Goal: Information Seeking & Learning: Check status

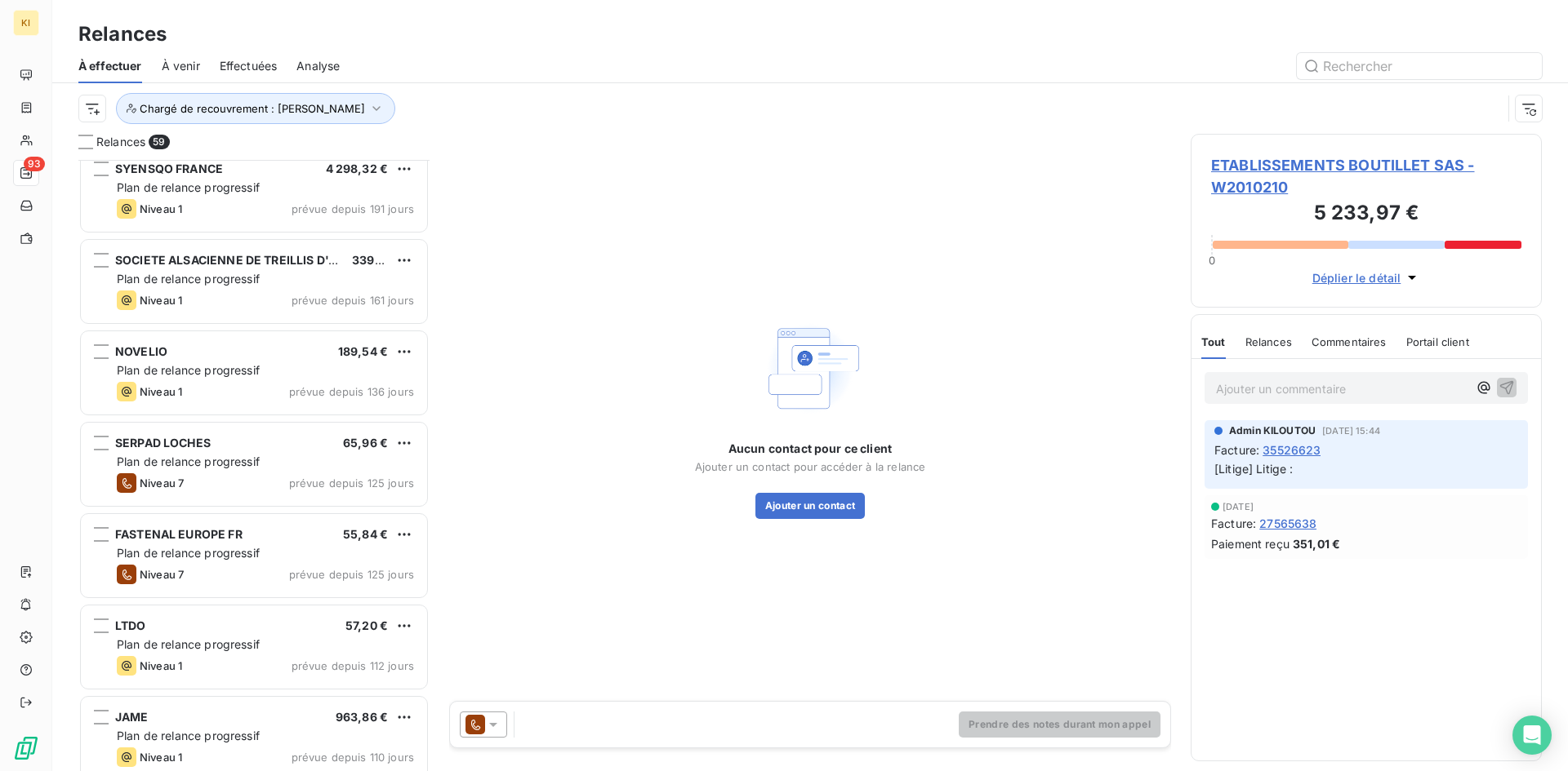
scroll to position [1959, 0]
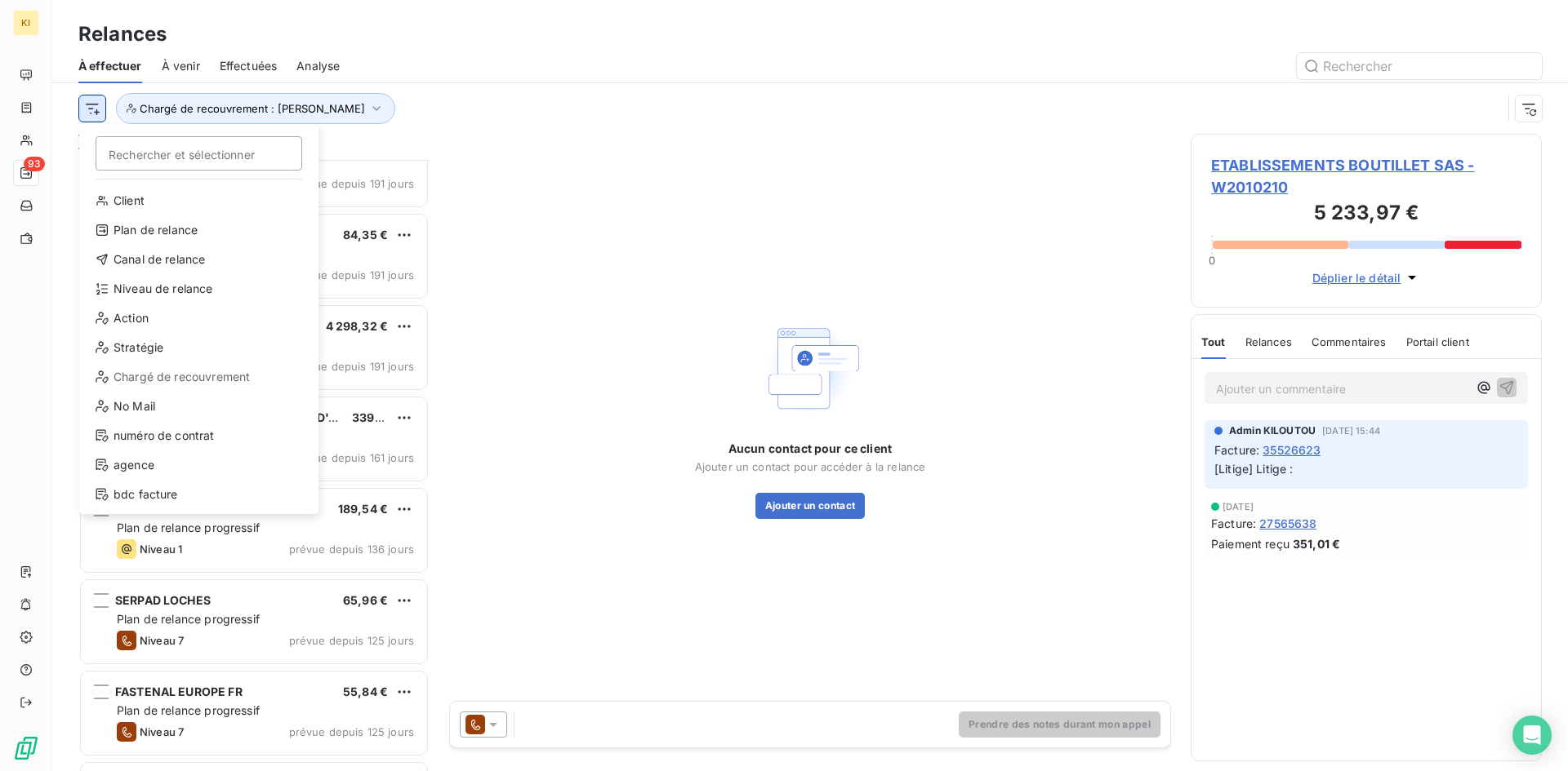
click at [94, 116] on html "KI 93 Relances À effectuer À venir Effectuées Analyse Rechercher et sélectionne…" at bounding box center [784, 386] width 1568 height 771
click at [208, 227] on div "Plan de relance" at bounding box center [198, 230] width 226 height 26
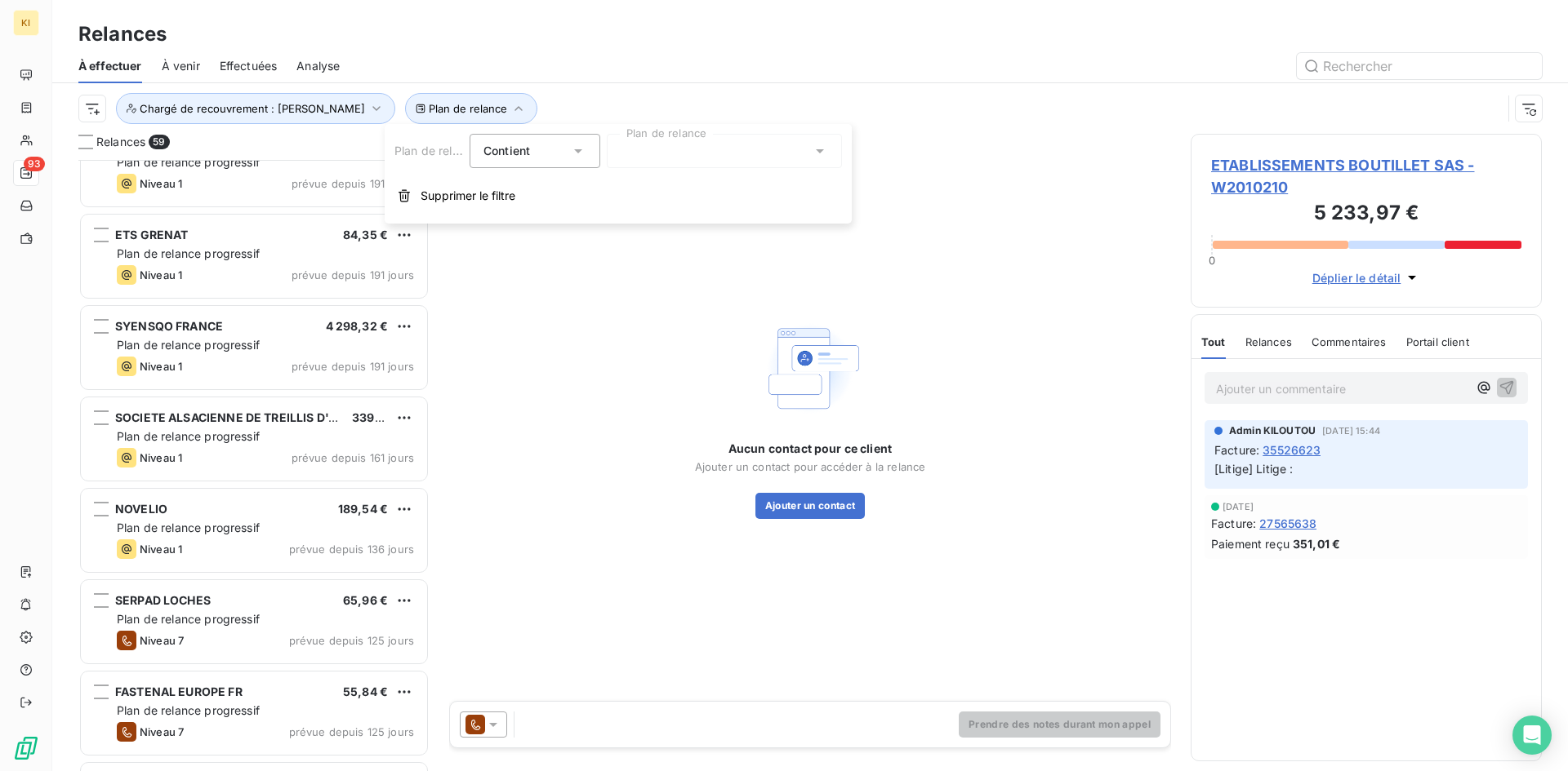
click at [664, 151] on div at bounding box center [723, 151] width 236 height 35
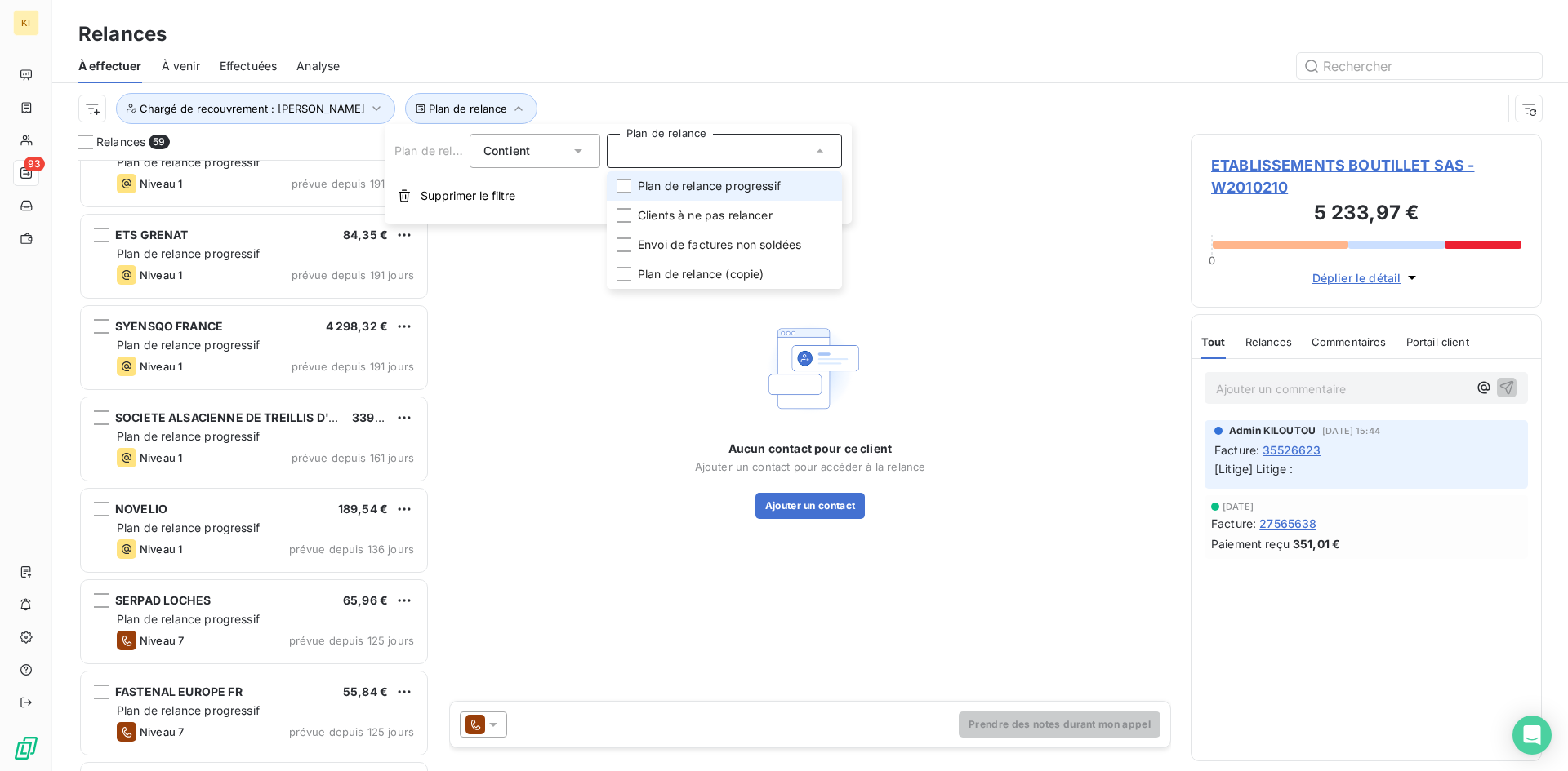
click at [490, 199] on span "Supprimer le filtre" at bounding box center [467, 195] width 95 height 16
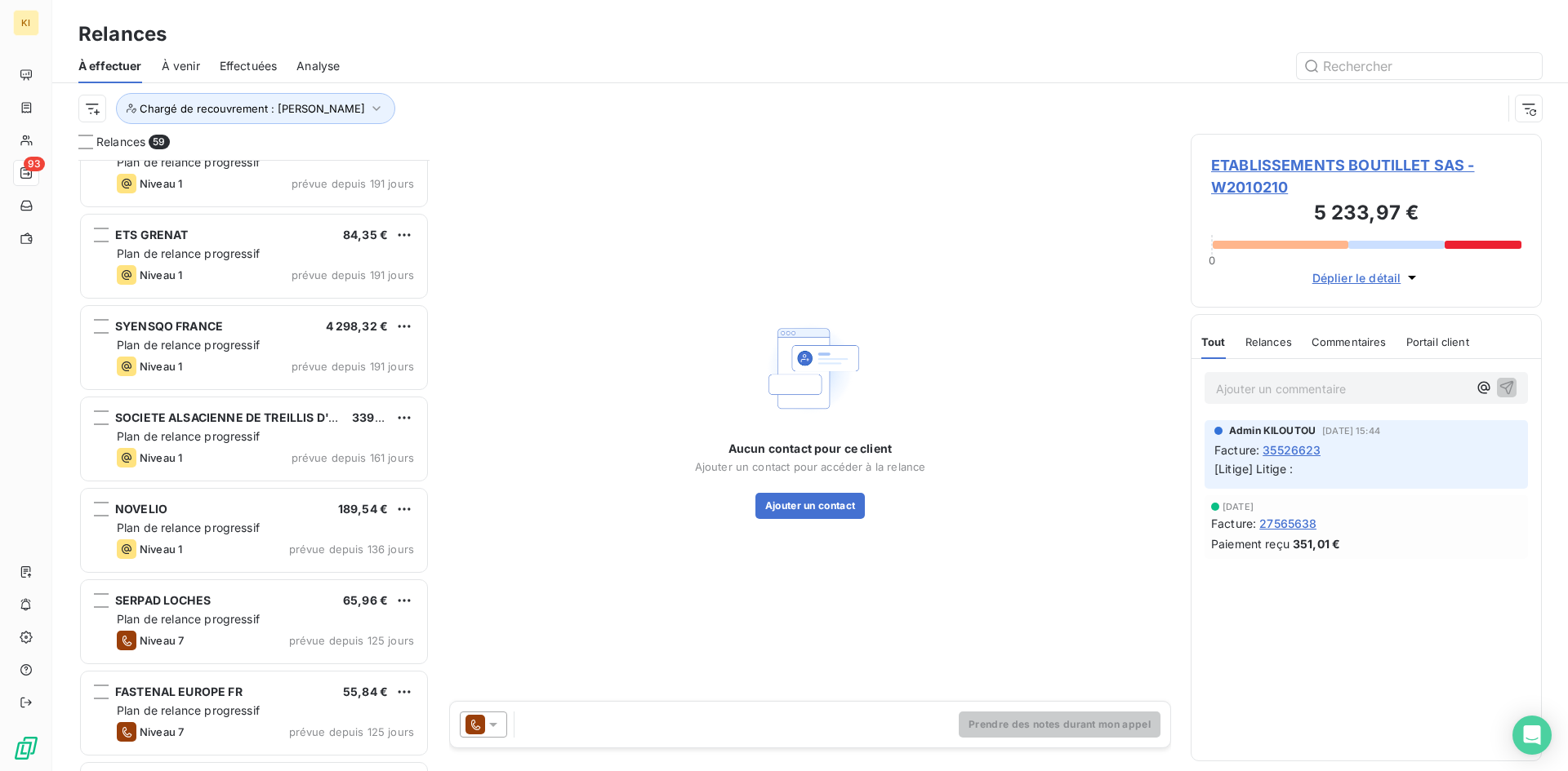
click at [94, 116] on html "KI 93 Relances À effectuer À venir Effectuées Analyse Chargé de recouvrement : …" at bounding box center [784, 386] width 1568 height 771
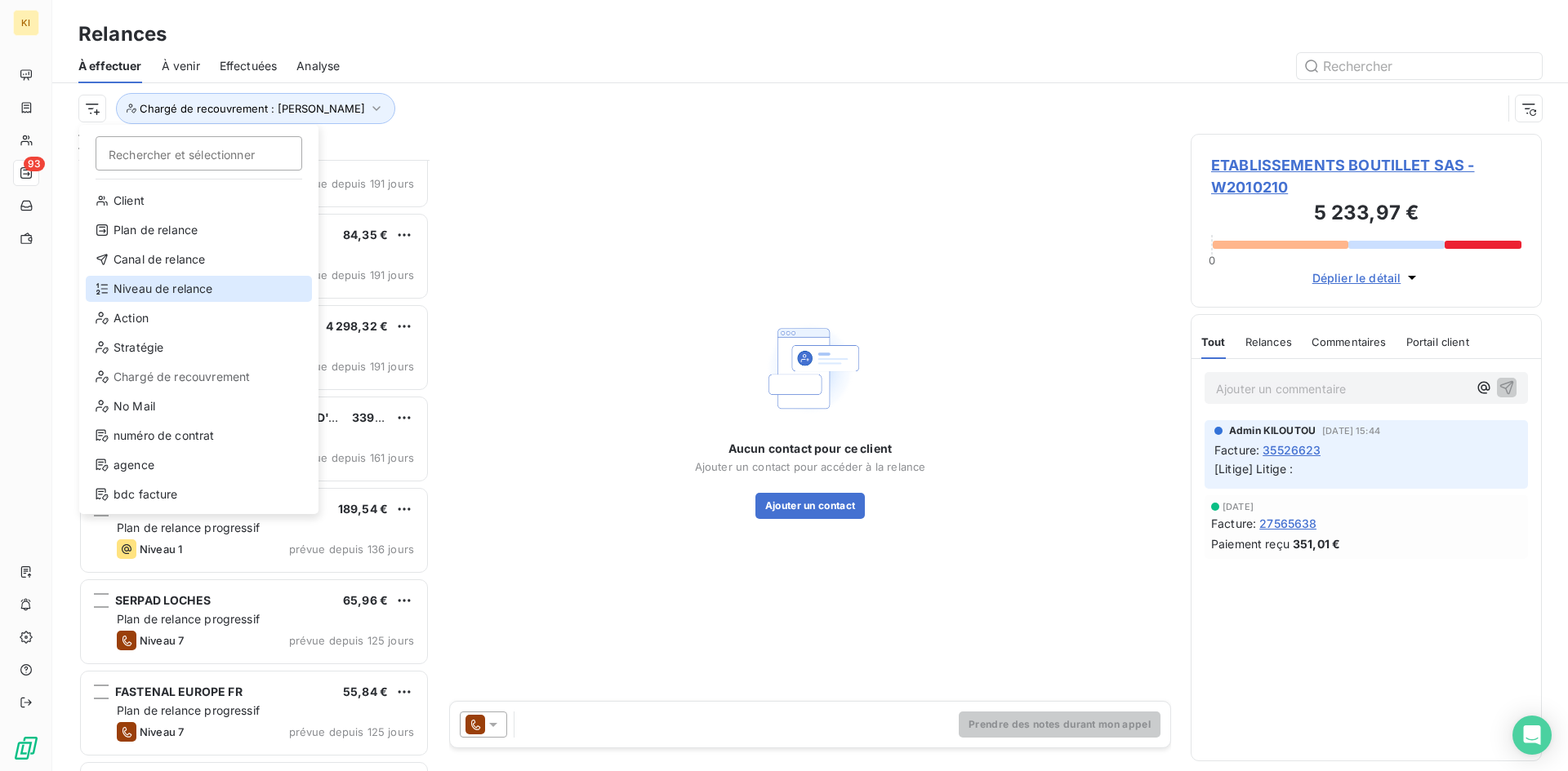
click at [213, 288] on div "Niveau de relance" at bounding box center [198, 289] width 226 height 26
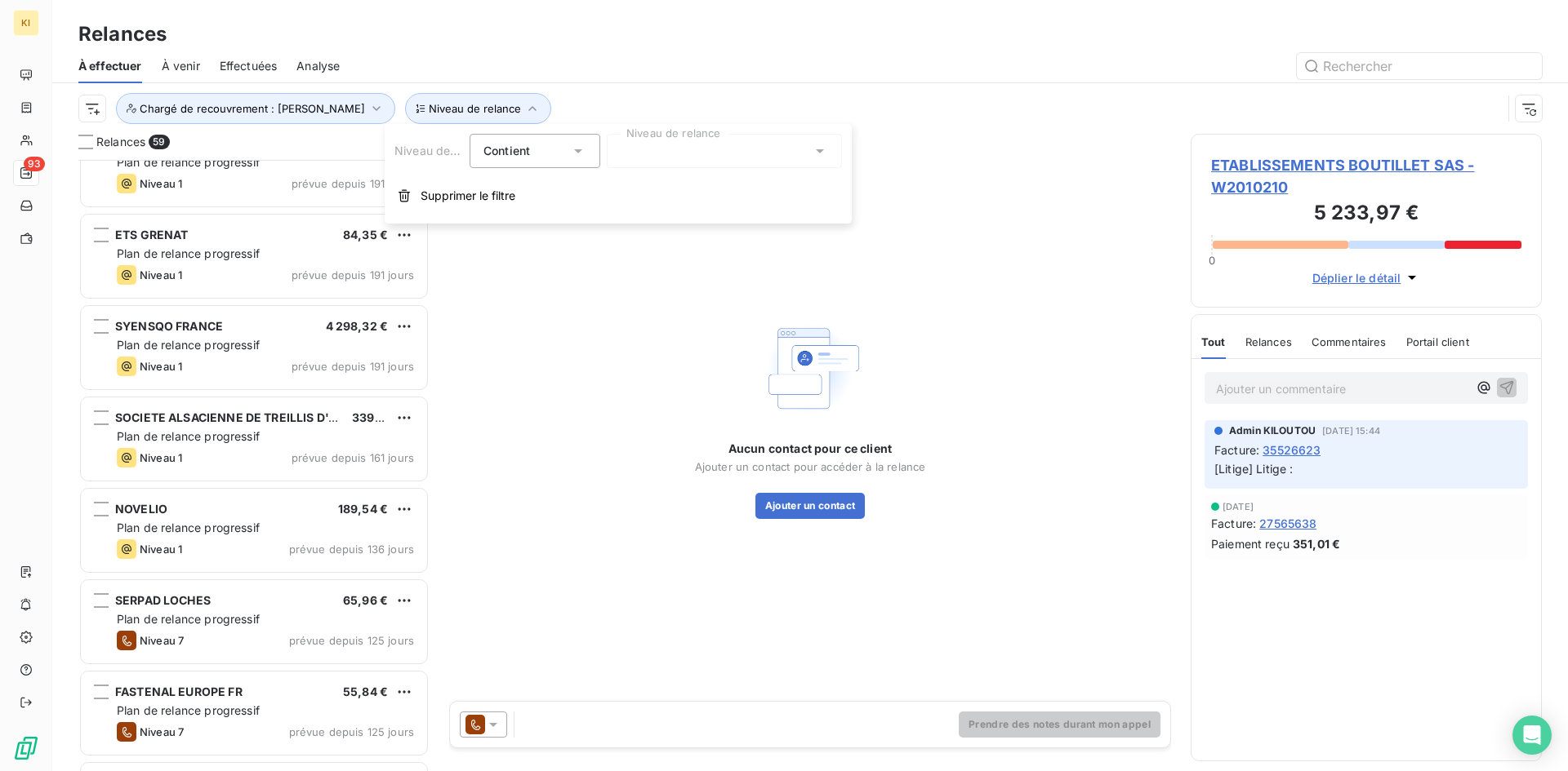
click at [632, 160] on div at bounding box center [723, 151] width 236 height 35
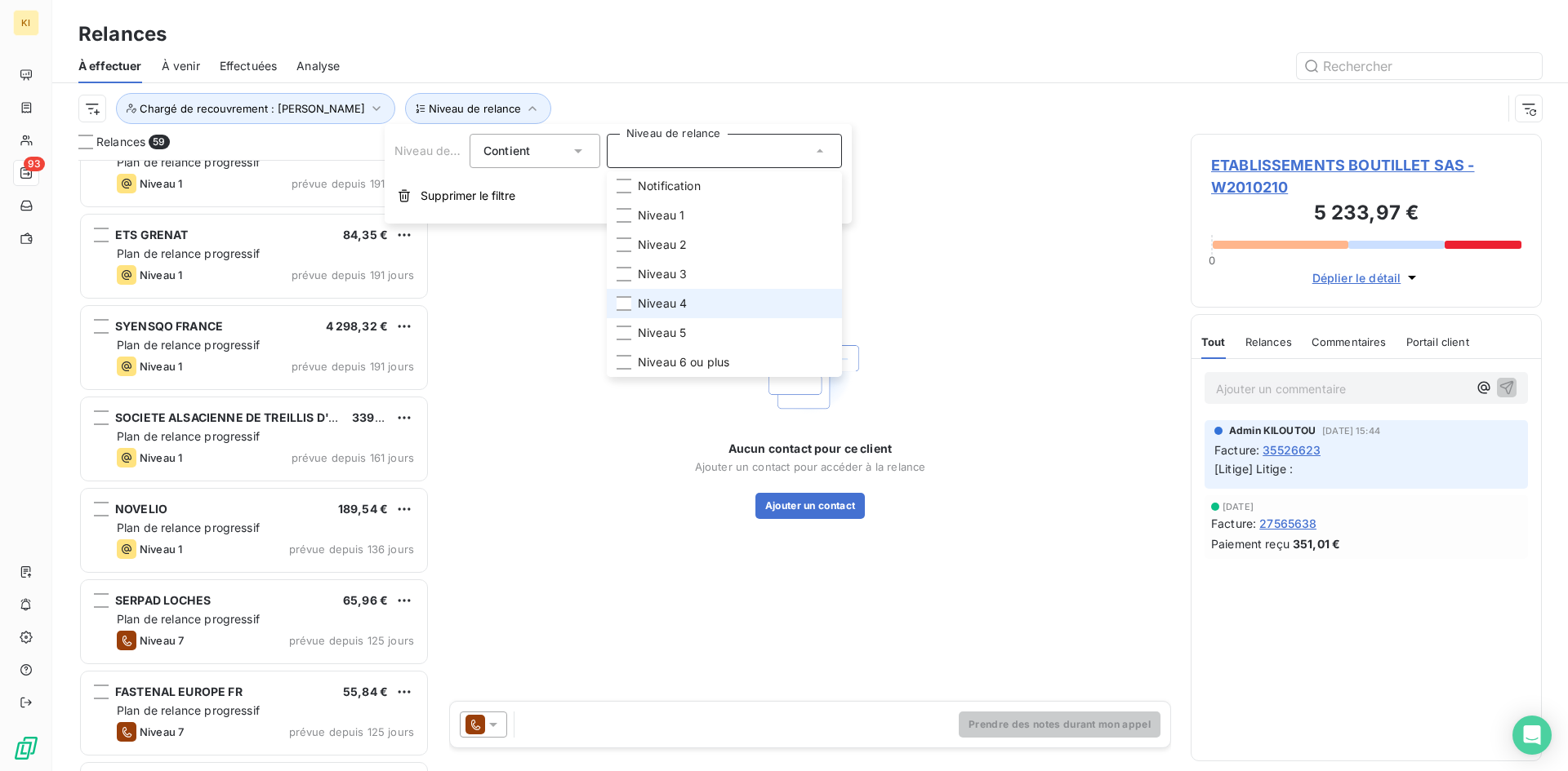
click at [695, 301] on li "Niveau 4" at bounding box center [723, 303] width 236 height 29
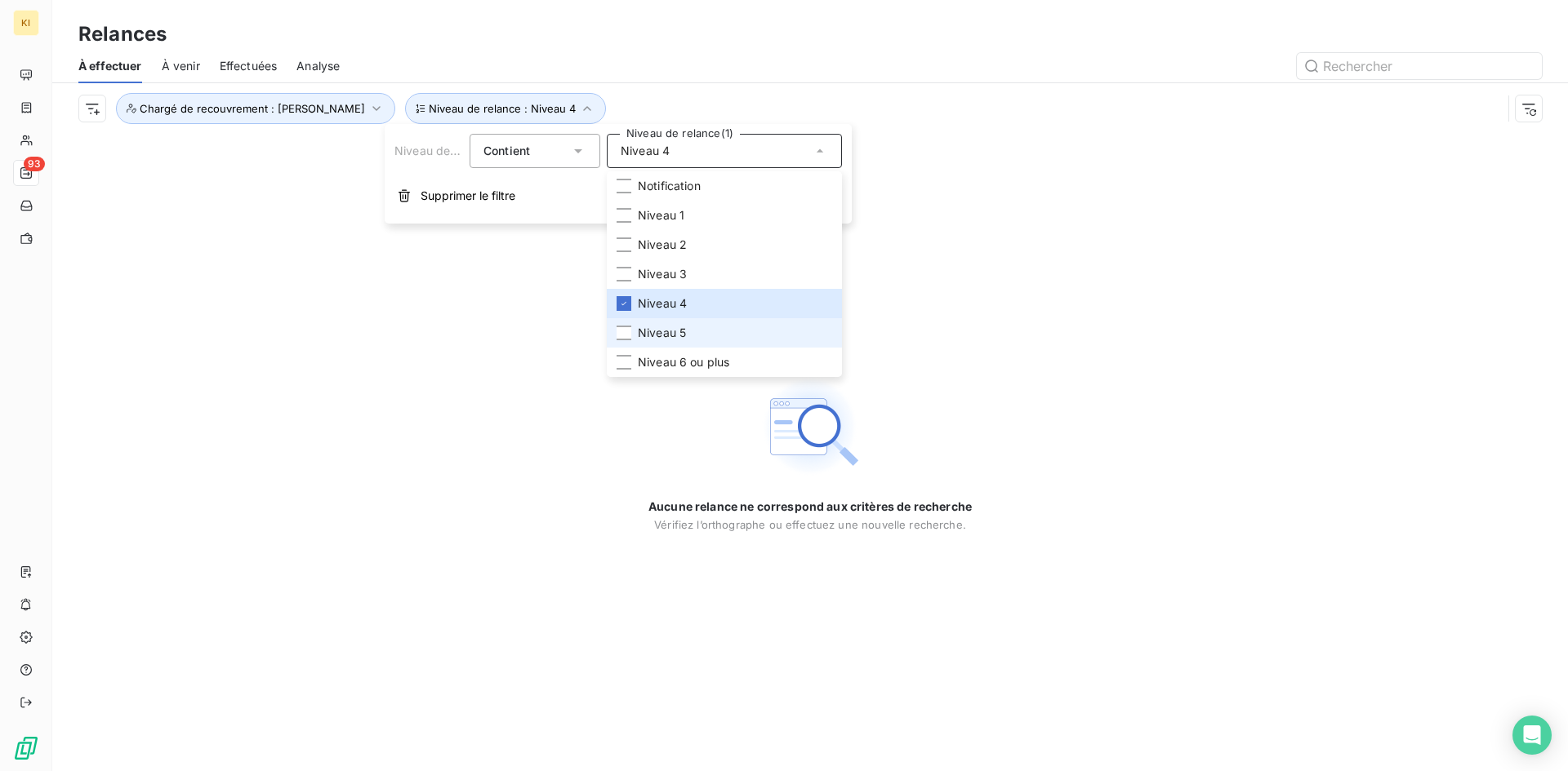
click at [698, 326] on li "Niveau 5" at bounding box center [723, 332] width 236 height 29
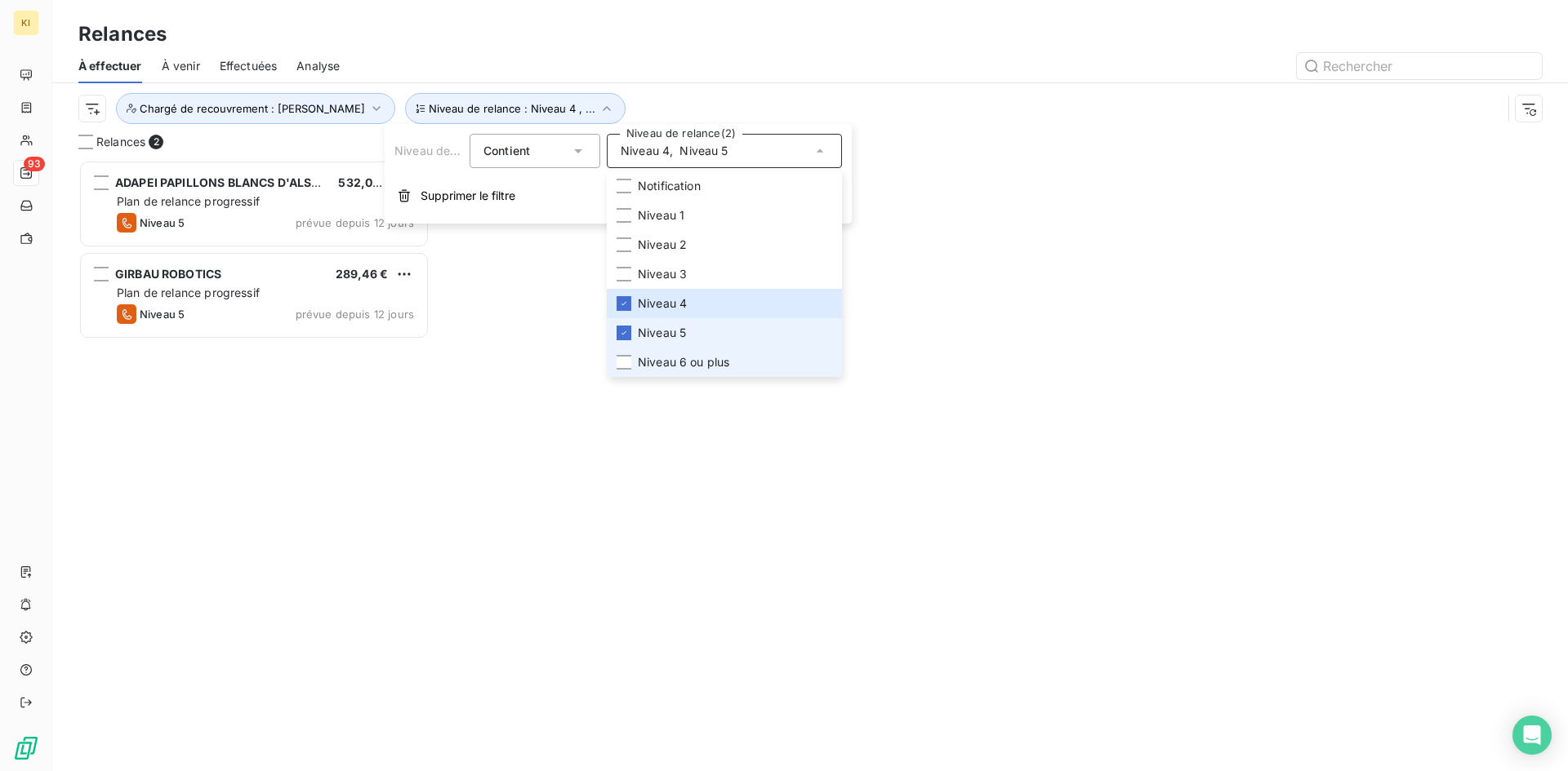
scroll to position [599, 339]
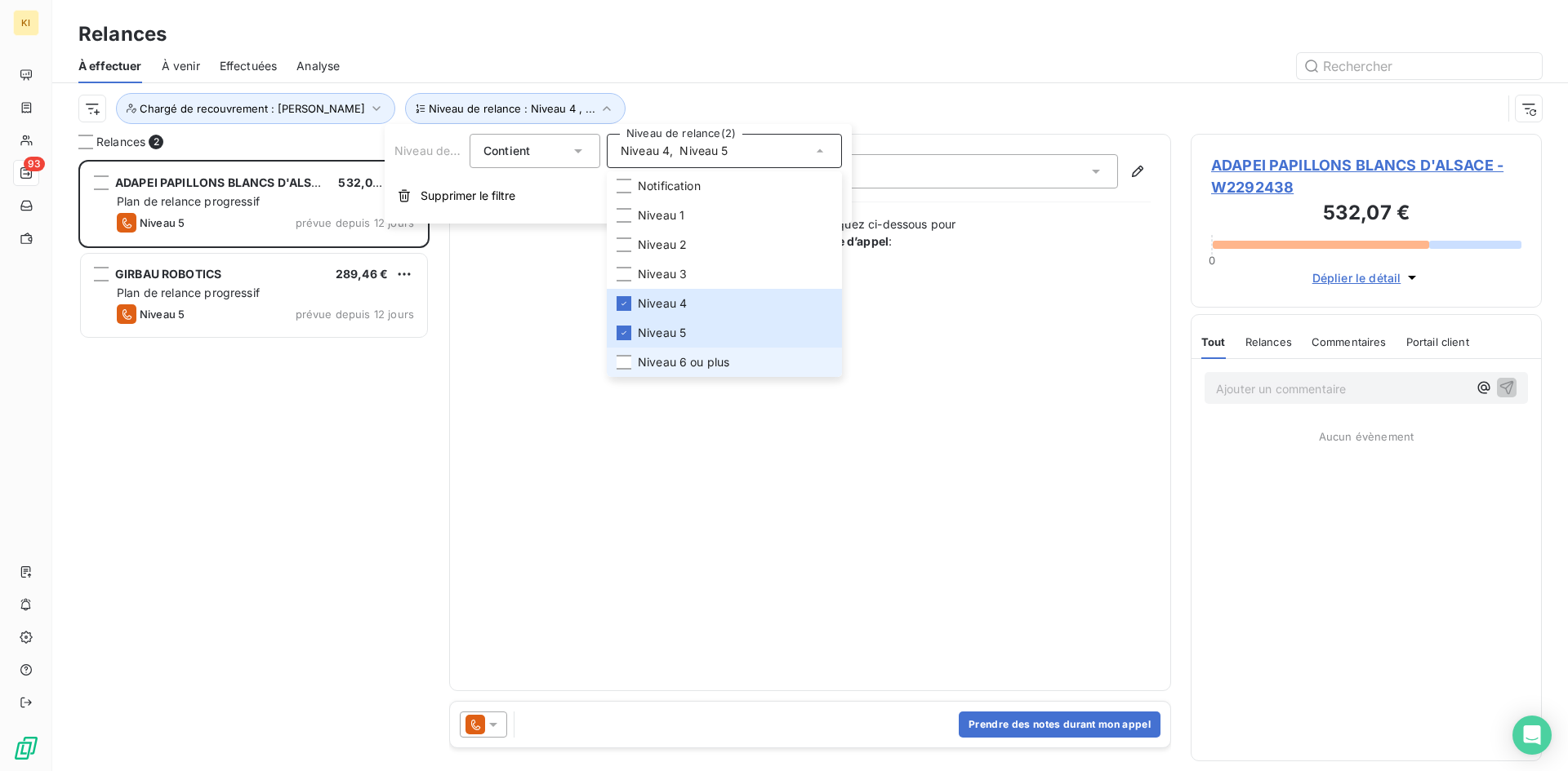
click at [708, 362] on span "Niveau 6 ou plus" at bounding box center [683, 362] width 91 height 16
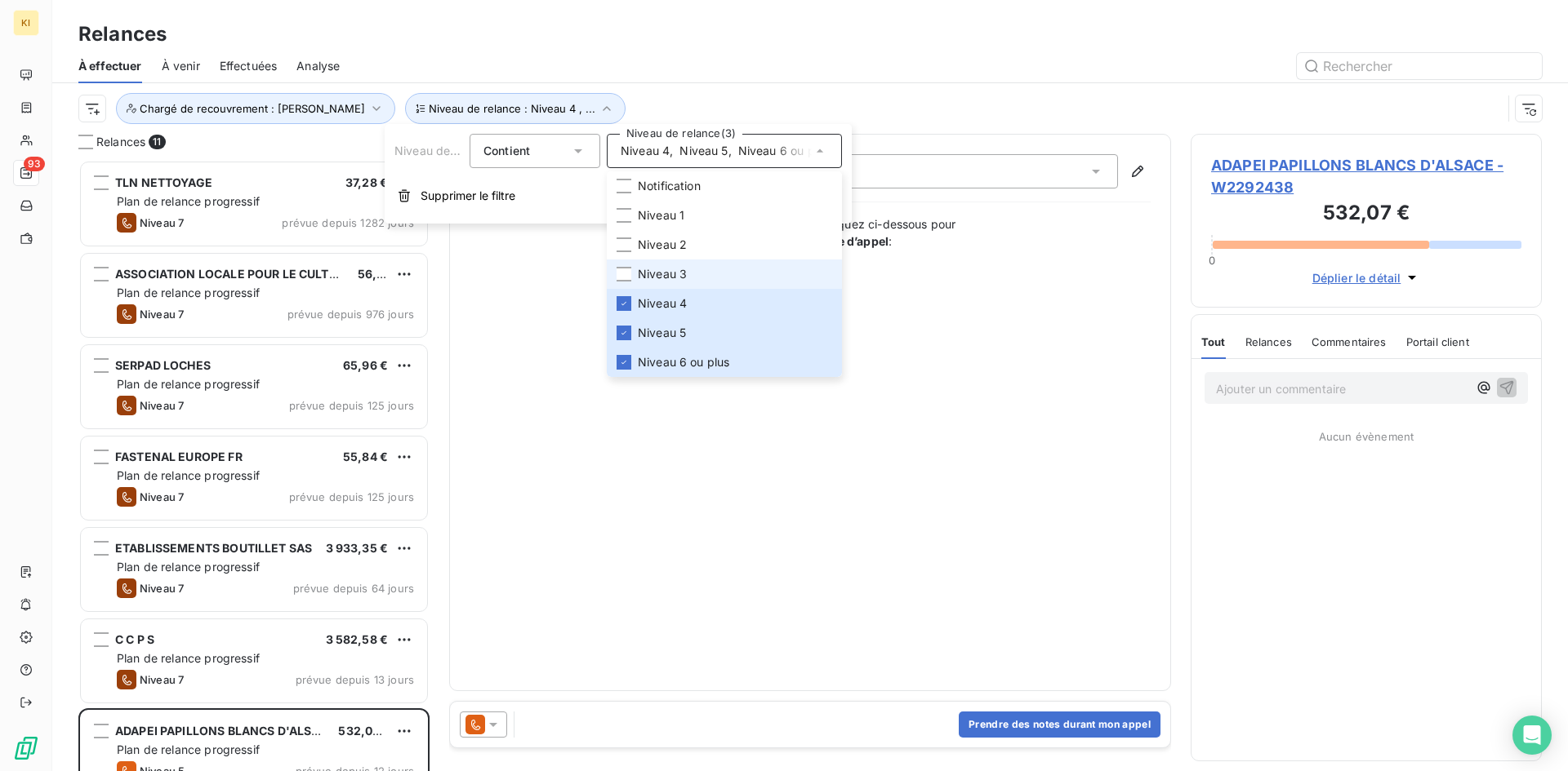
click at [687, 280] on li "Niveau 3" at bounding box center [723, 274] width 236 height 29
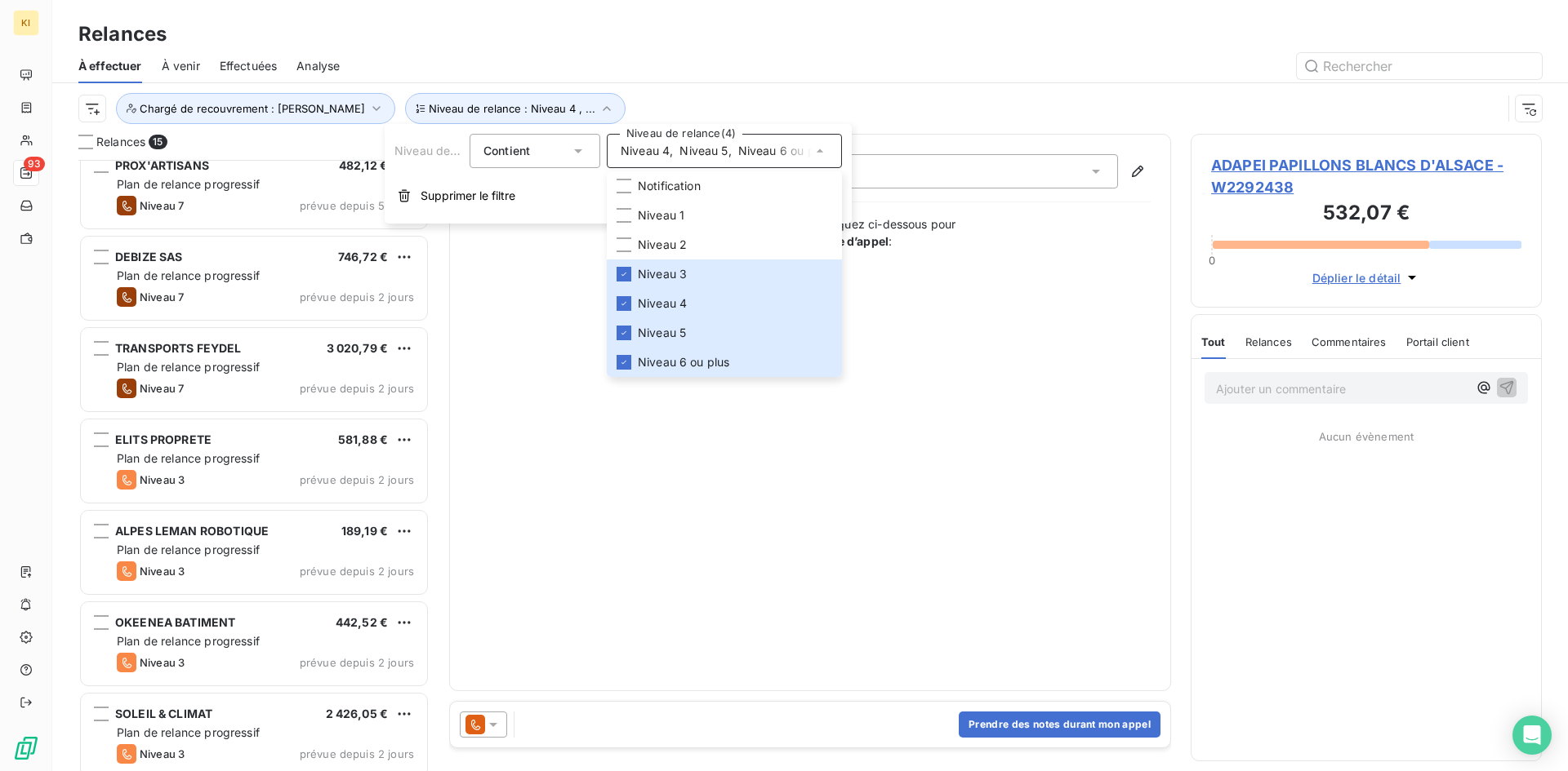
scroll to position [761, 0]
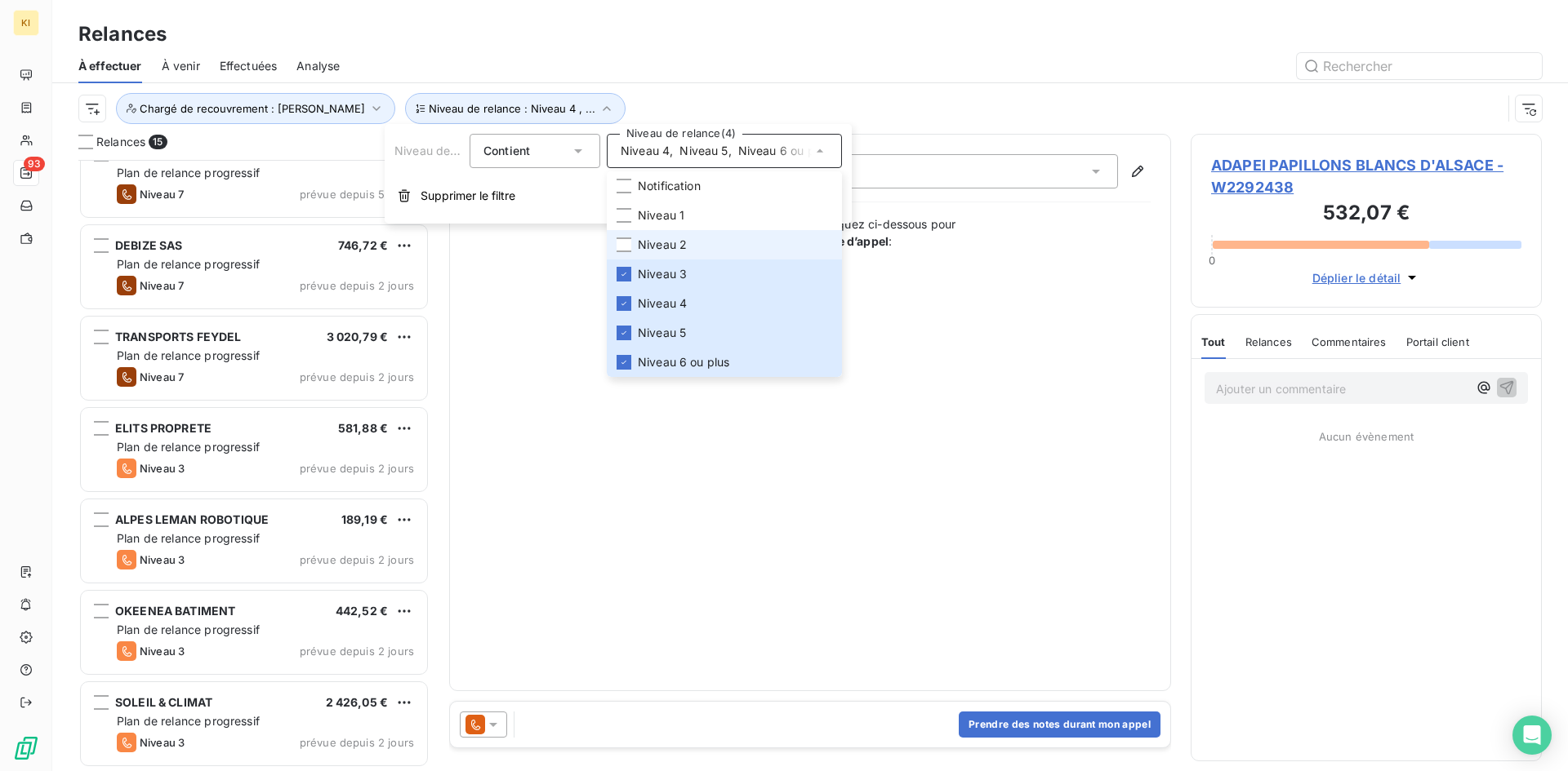
click at [703, 244] on li "Niveau 2" at bounding box center [723, 244] width 236 height 29
click at [667, 461] on div "Contact : Aucun nom - 03 89 66 43 42 Une fois le numéro composé, cliquez ci-des…" at bounding box center [810, 412] width 681 height 517
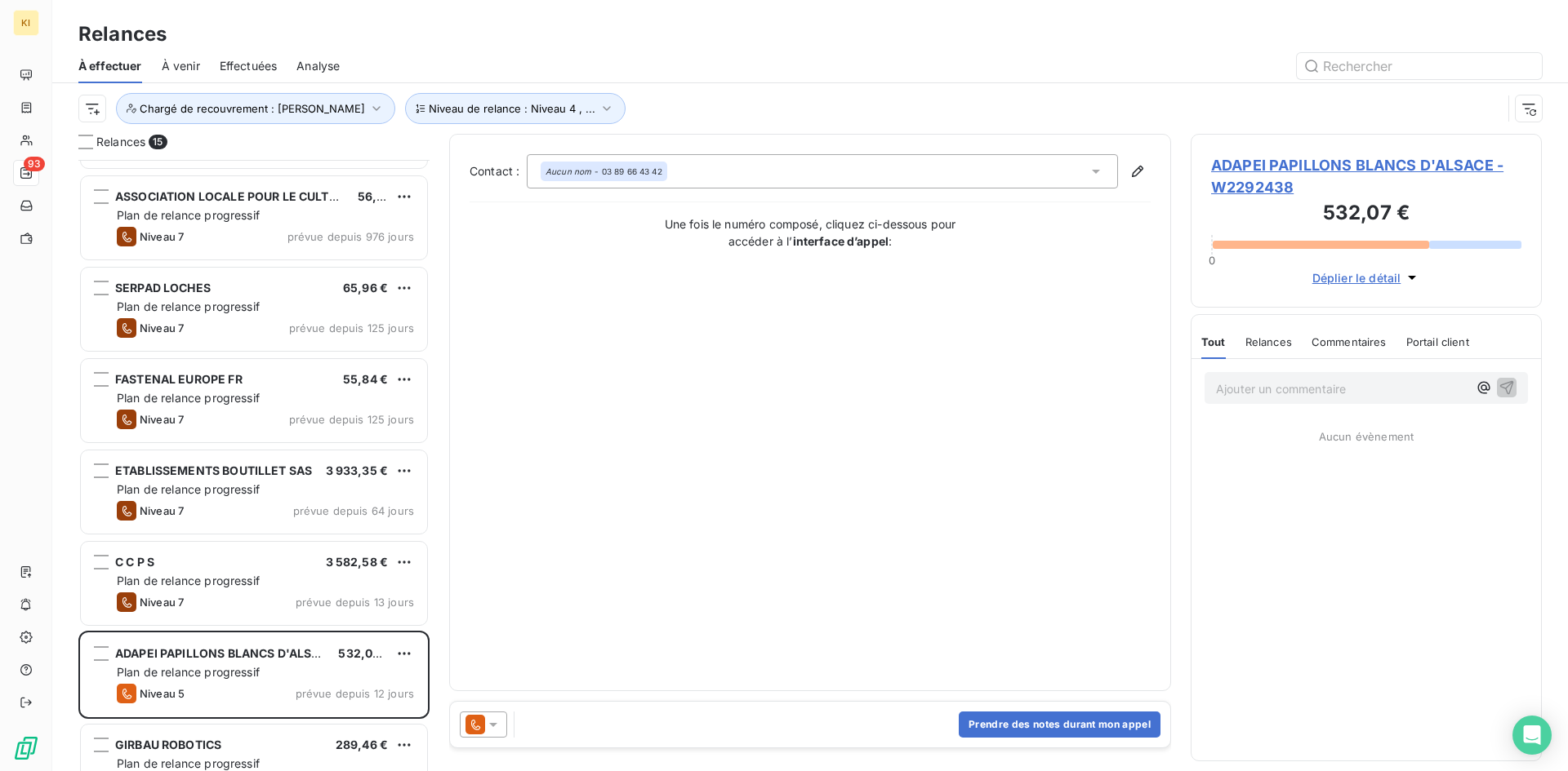
scroll to position [164, 0]
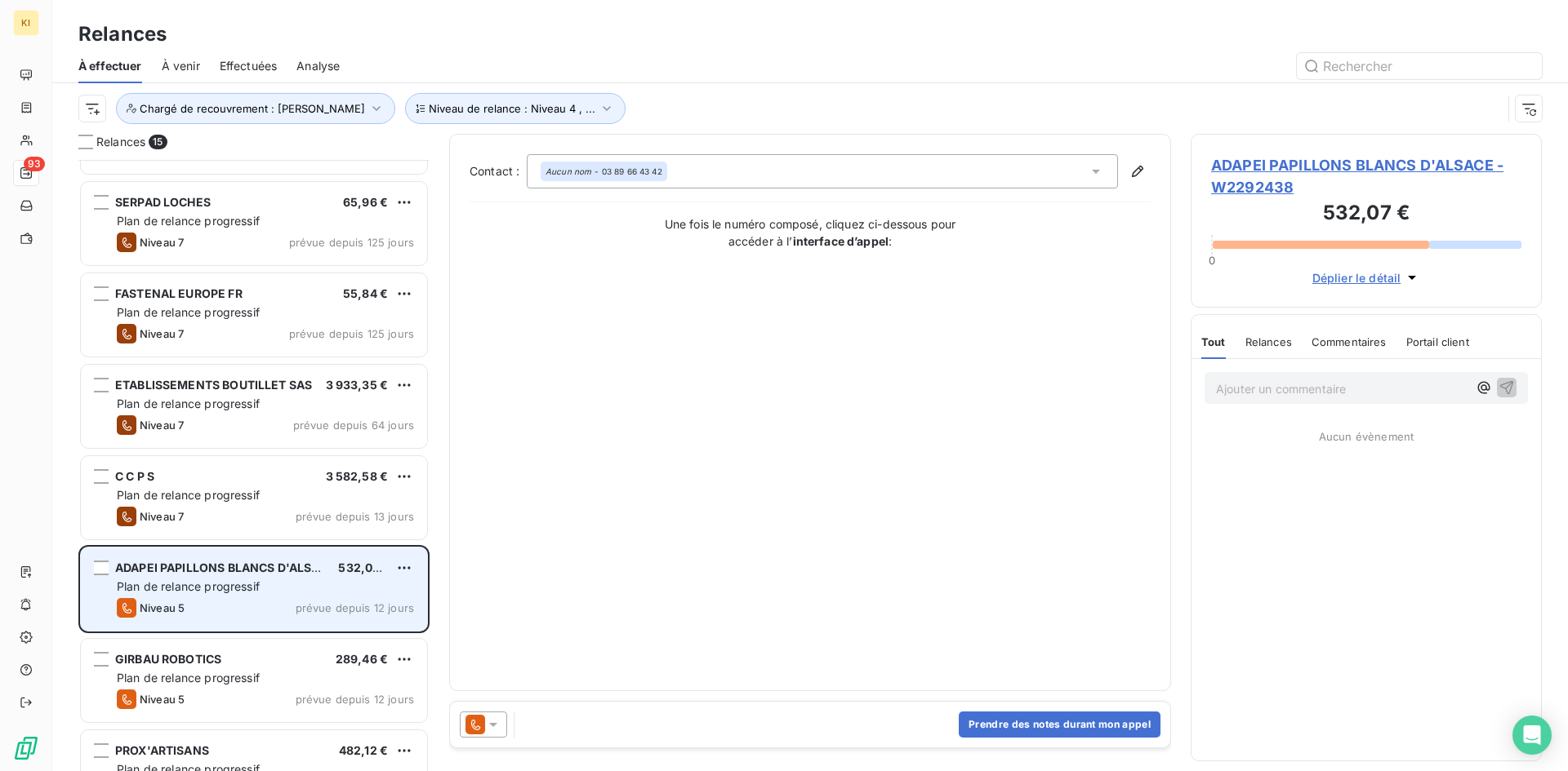
click at [247, 620] on div "ADAPEI PAPILLONS BLANCS D'ALSACE 532,07 € Plan de relance progressif Niveau 5 p…" at bounding box center [253, 589] width 346 height 83
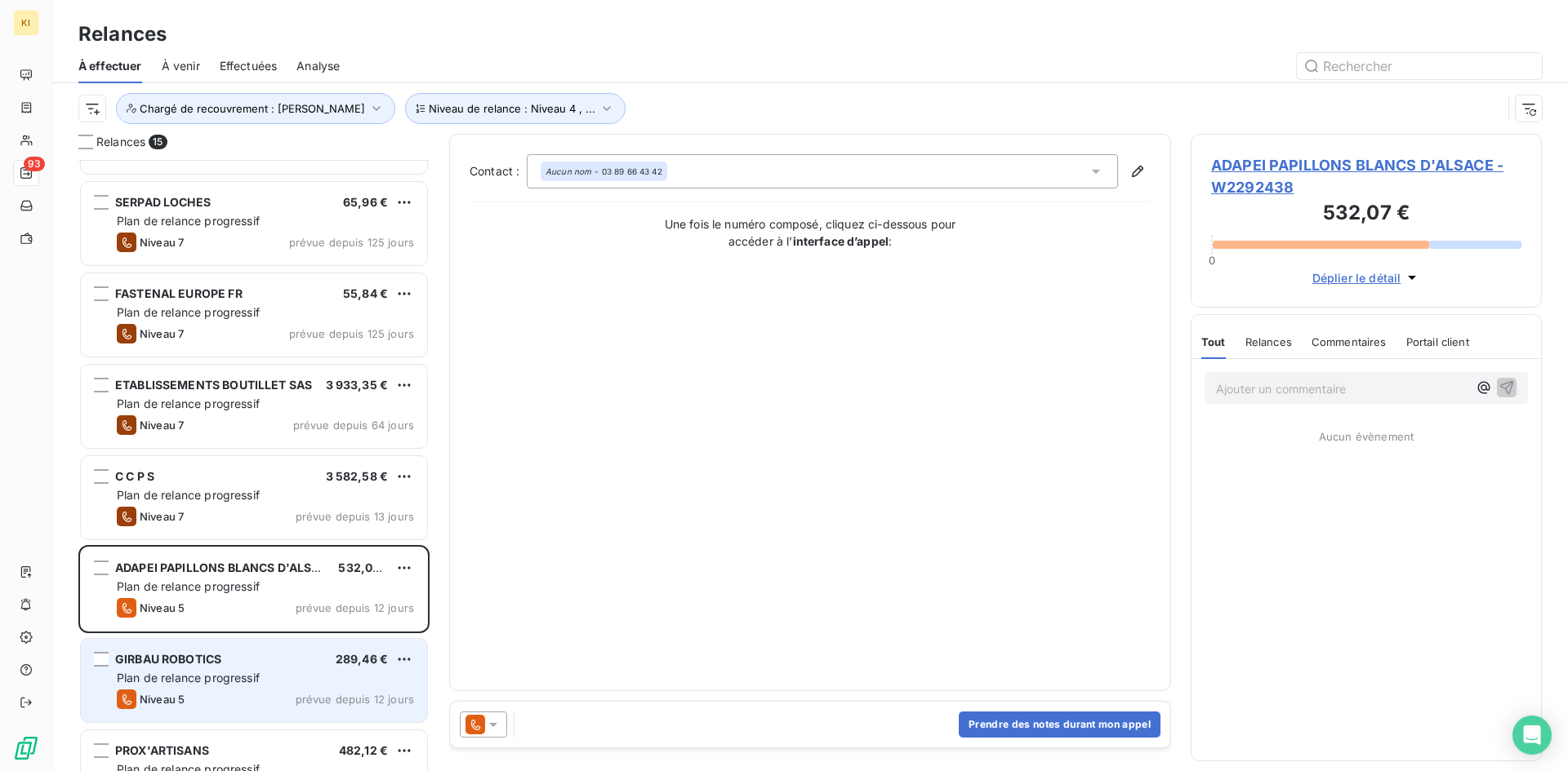
click at [237, 646] on div "GIRBAU ROBOTICS 289,46 € Plan de relance progressif Niveau 5 prévue depuis 12 j…" at bounding box center [253, 680] width 346 height 83
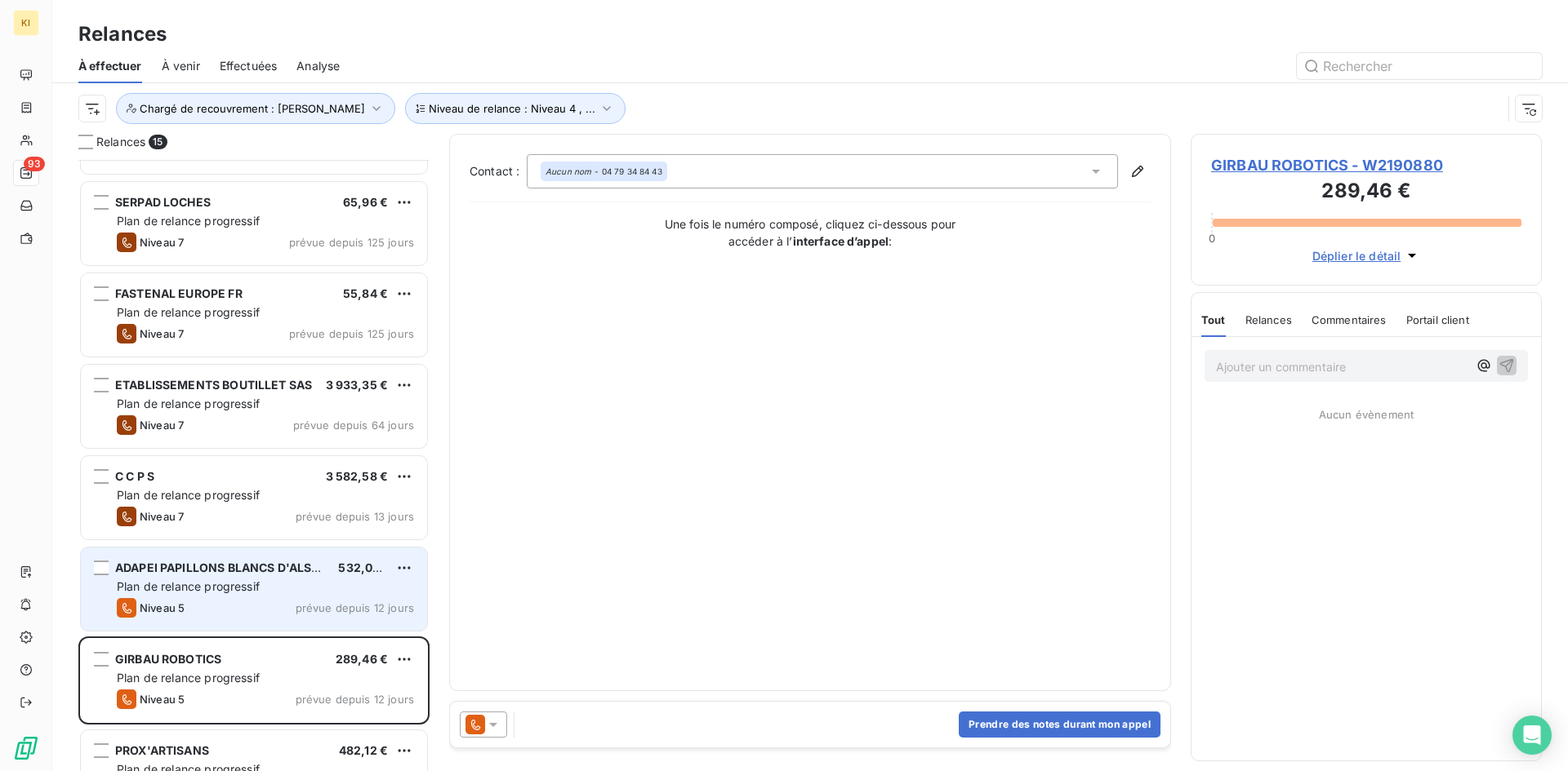
click at [259, 608] on div "Niveau 5 prévue depuis 12 jours" at bounding box center [265, 608] width 297 height 20
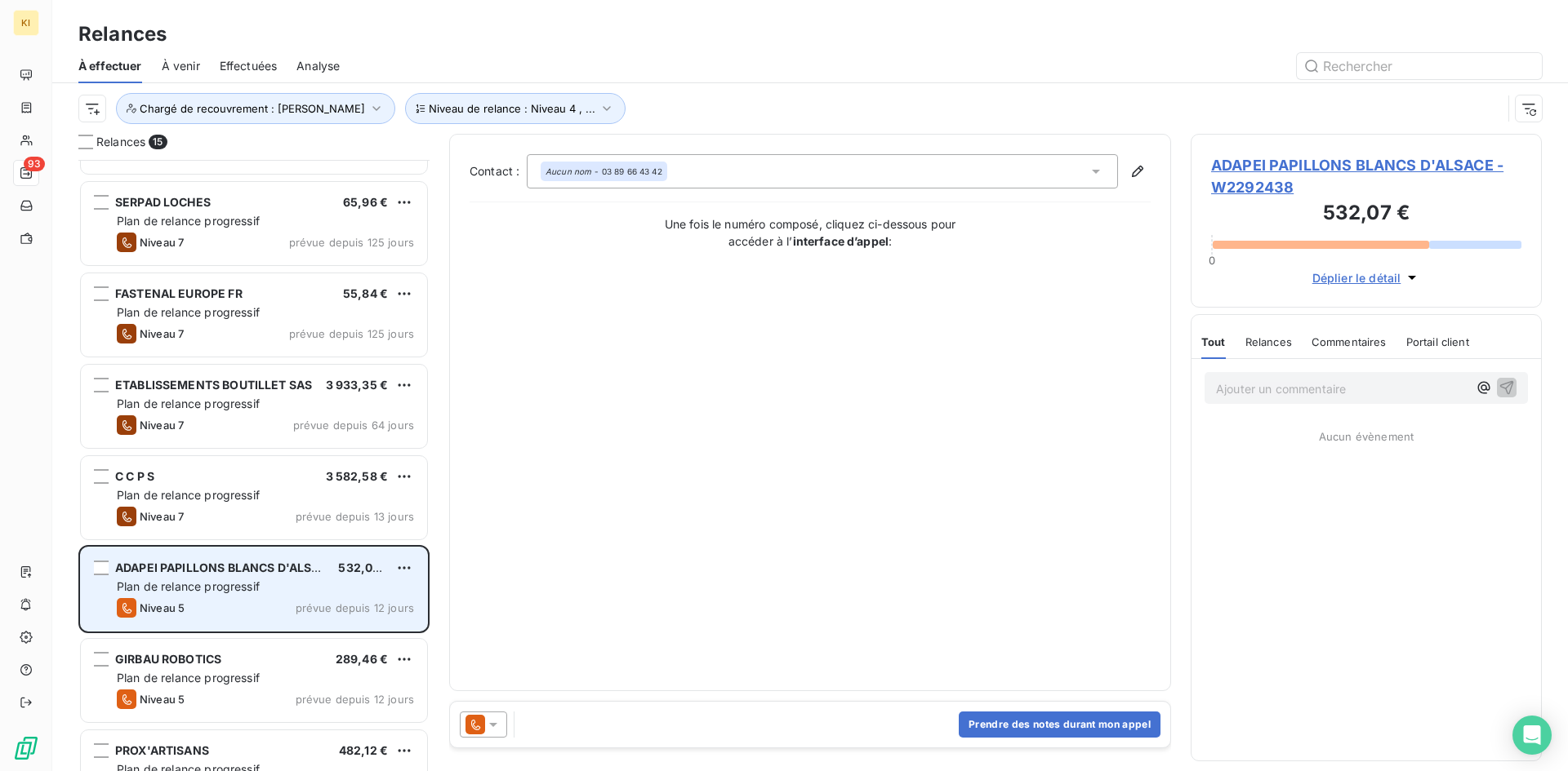
click at [245, 627] on div "ADAPEI PAPILLONS BLANCS D'ALSACE 532,07 € Plan de relance progressif Niveau 5 p…" at bounding box center [253, 589] width 346 height 83
click at [253, 603] on div "Niveau 5 prévue depuis 12 jours" at bounding box center [265, 608] width 297 height 20
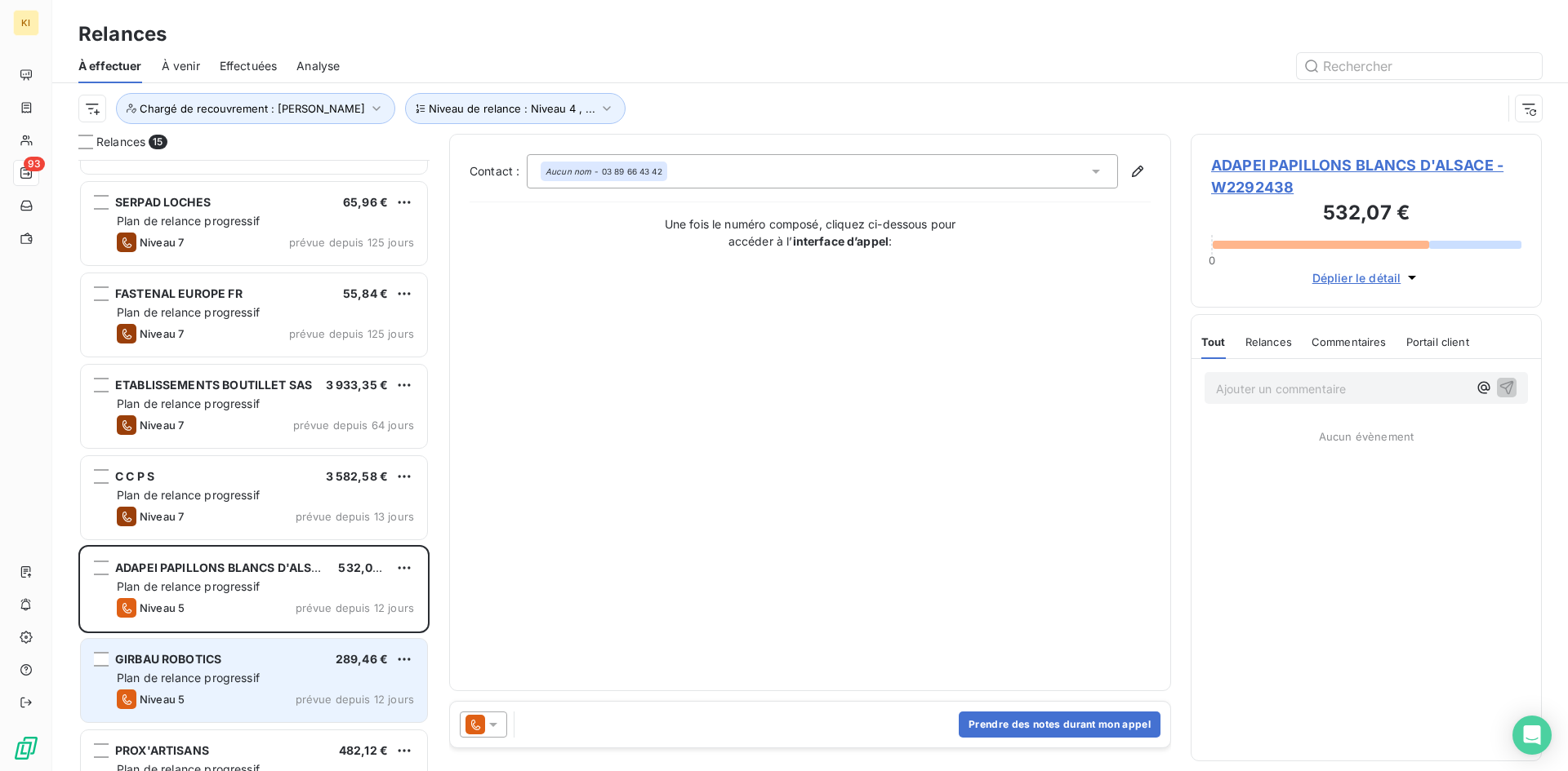
click at [251, 653] on div "GIRBAU ROBOTICS 289,46 €" at bounding box center [265, 659] width 297 height 15
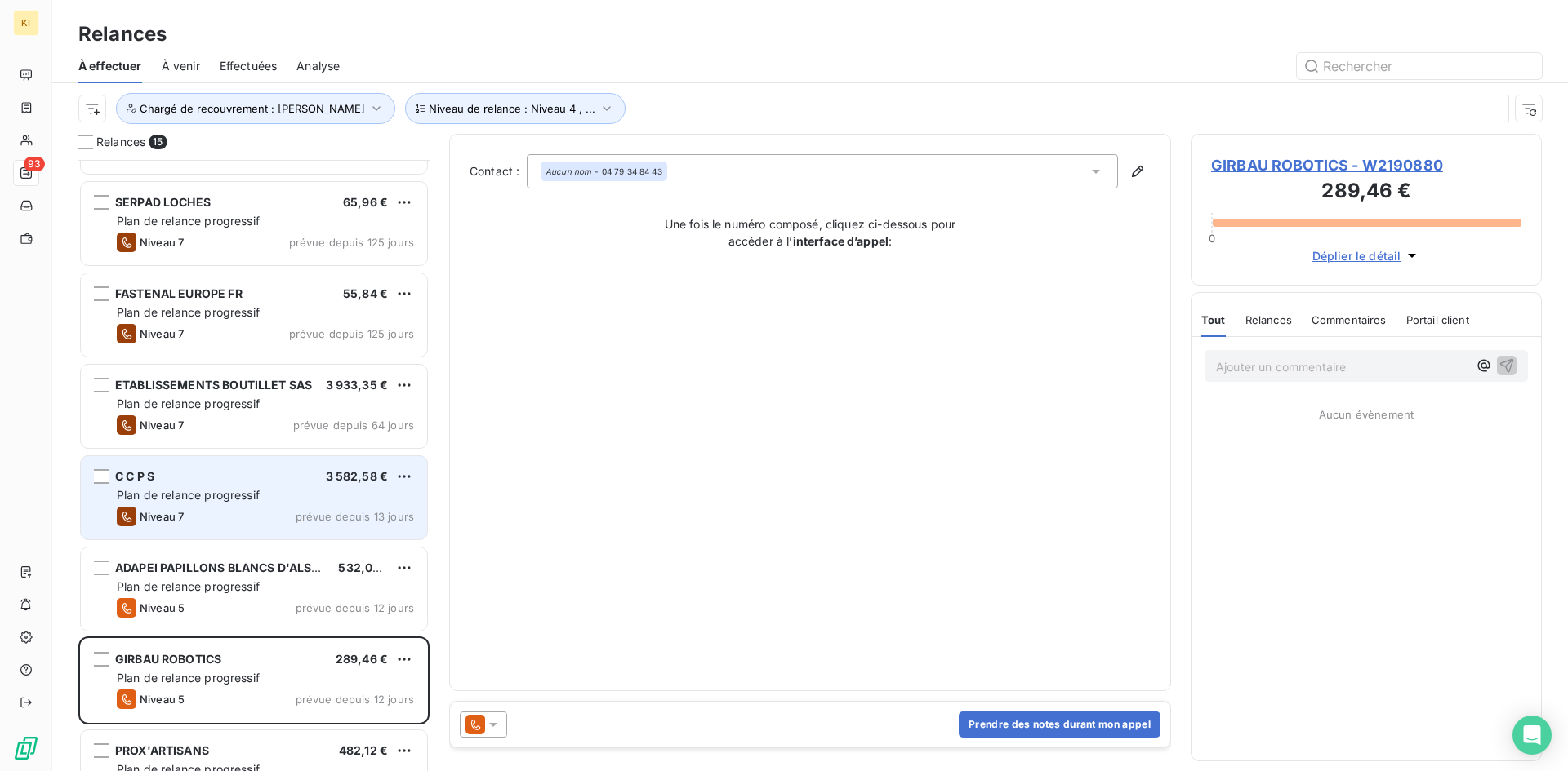
click at [261, 489] on div "Plan de relance progressif" at bounding box center [265, 494] width 297 height 16
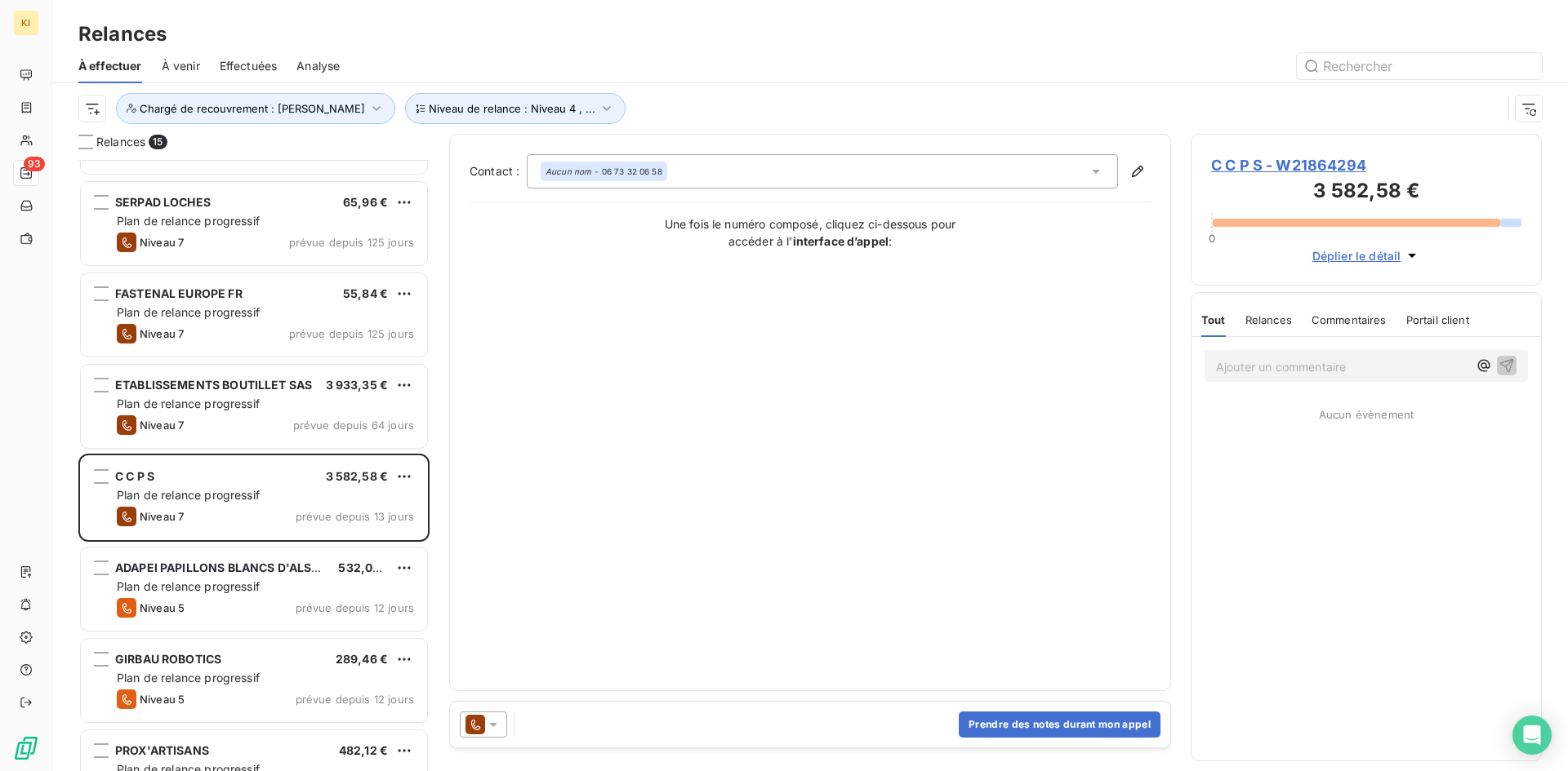
click at [1383, 258] on span "Déplier le détail" at bounding box center [1356, 256] width 89 height 17
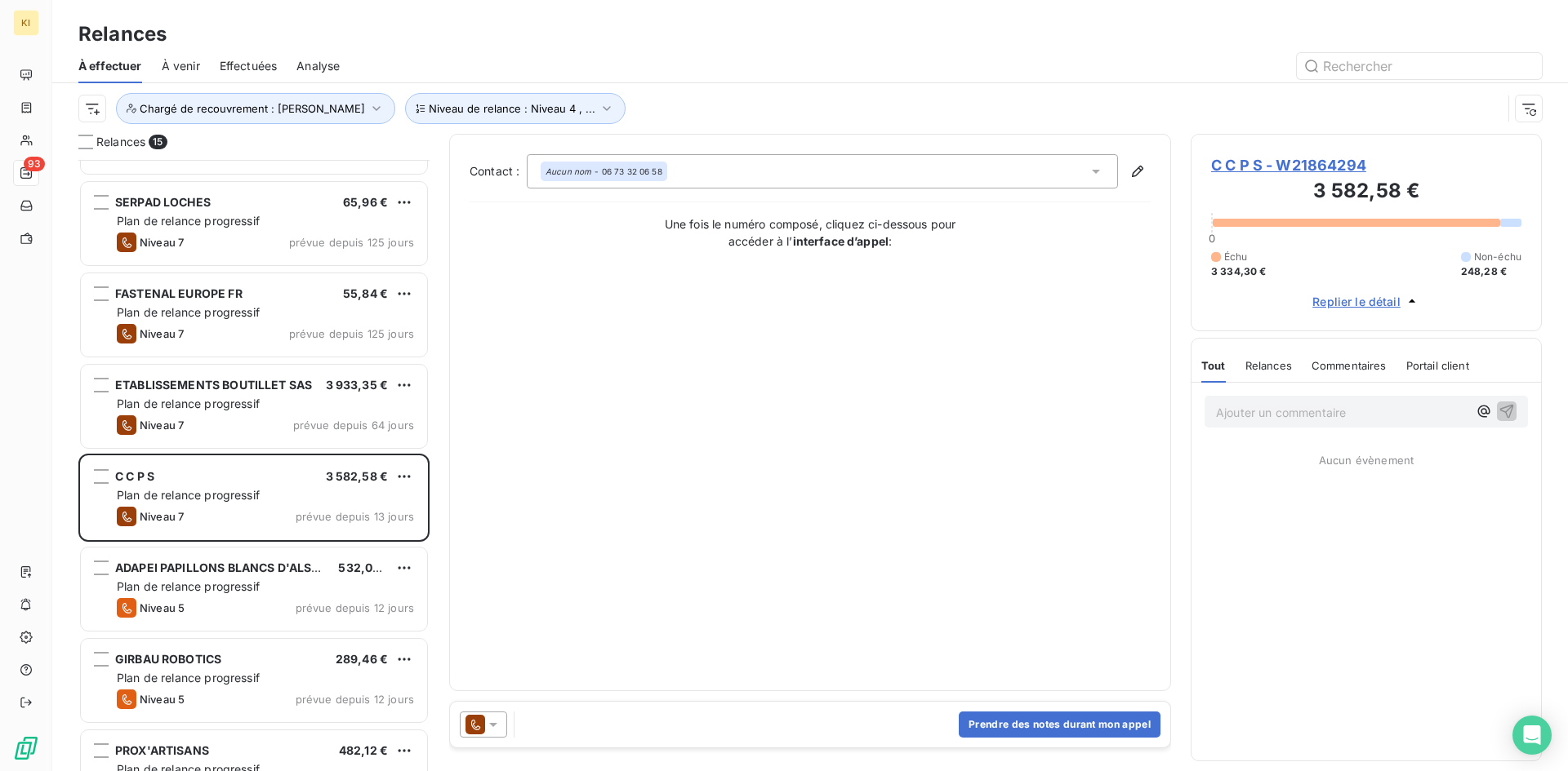
click at [1353, 302] on span "Replier le détail" at bounding box center [1356, 301] width 88 height 17
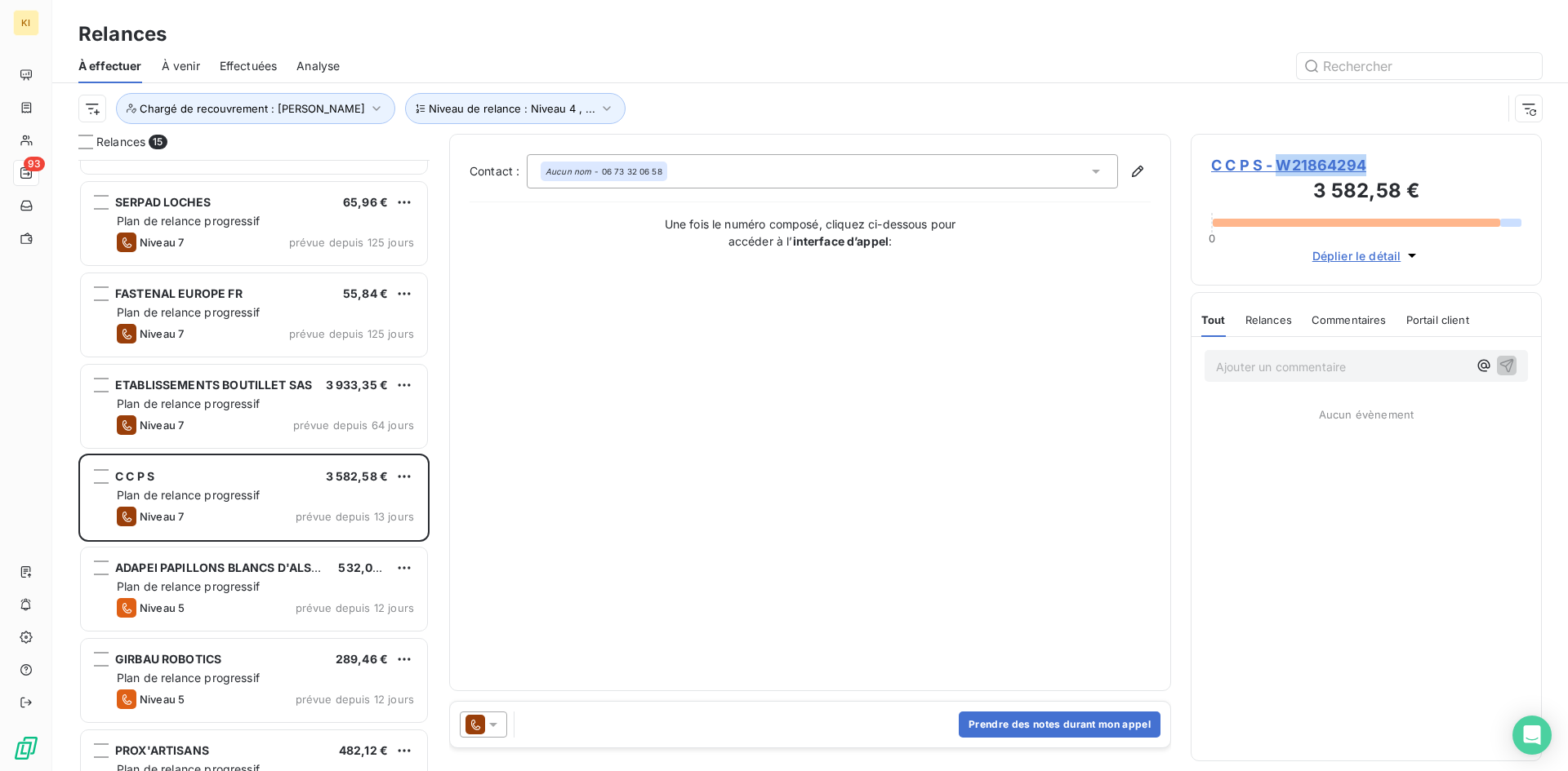
drag, startPoint x: 1291, startPoint y: 165, endPoint x: 1369, endPoint y: 159, distance: 78.2
click at [1369, 159] on span "C C P S - W21864294" at bounding box center [1365, 164] width 311 height 22
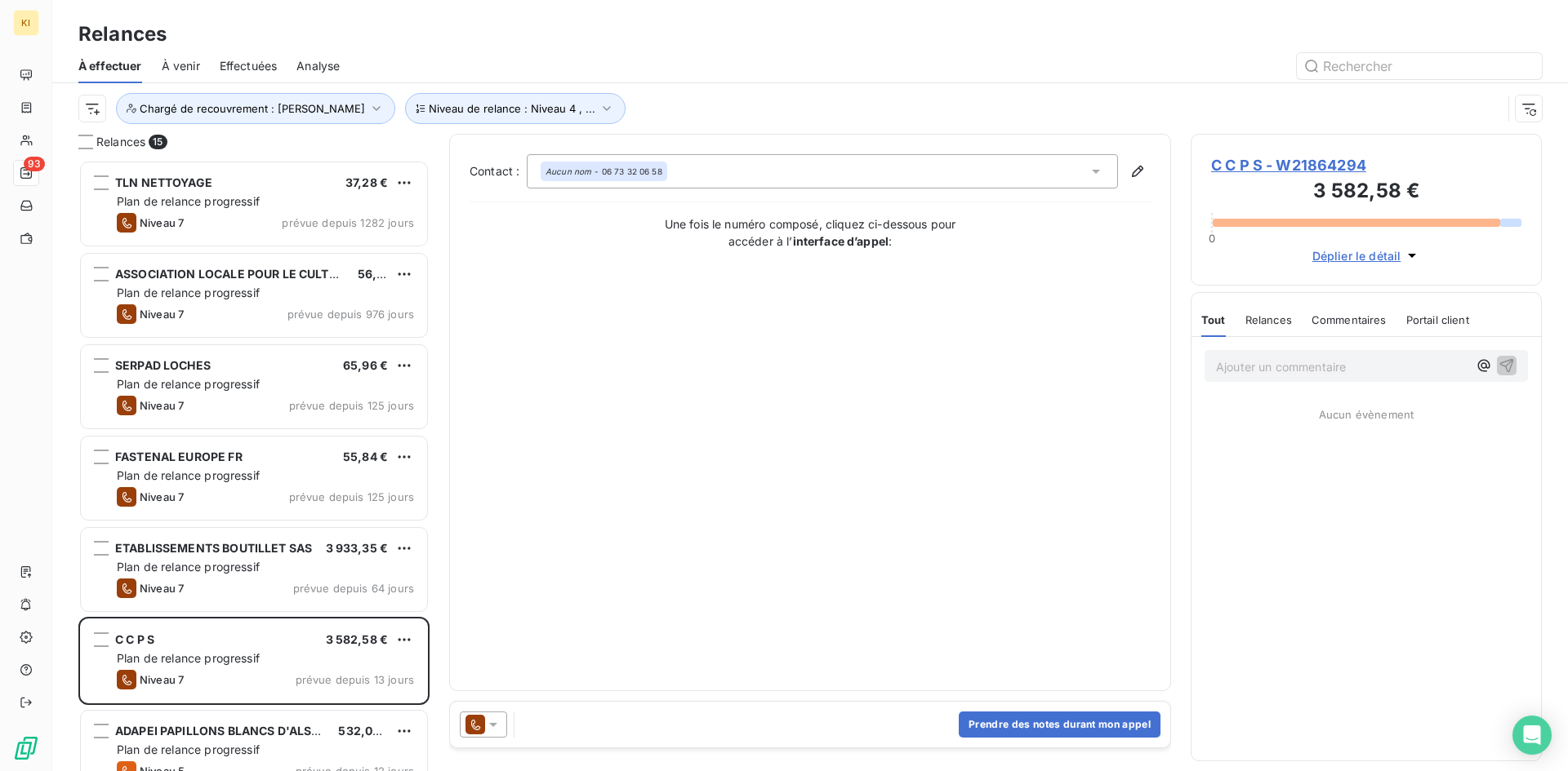
scroll to position [599, 339]
drag, startPoint x: 1280, startPoint y: 164, endPoint x: 1395, endPoint y: 170, distance: 115.2
click at [1395, 170] on span "C C P S - W21864294" at bounding box center [1365, 164] width 311 height 22
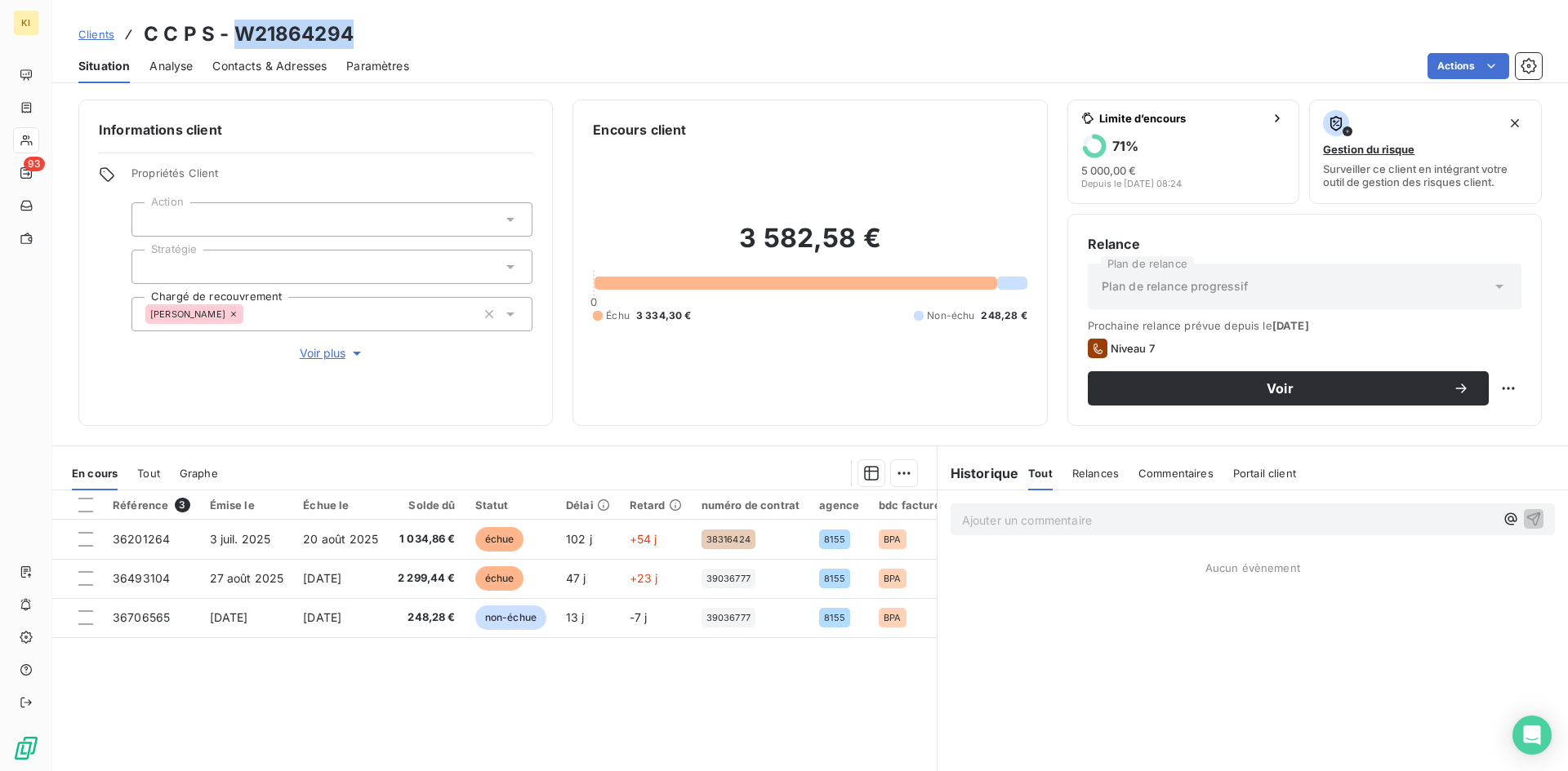
drag, startPoint x: 237, startPoint y: 33, endPoint x: 431, endPoint y: 35, distance: 194.0
click at [431, 35] on div "Clients C C P S - W21864294" at bounding box center [810, 34] width 1515 height 29
copy h3 "W21864294"
click at [173, 73] on span "Analyse" at bounding box center [171, 66] width 43 height 16
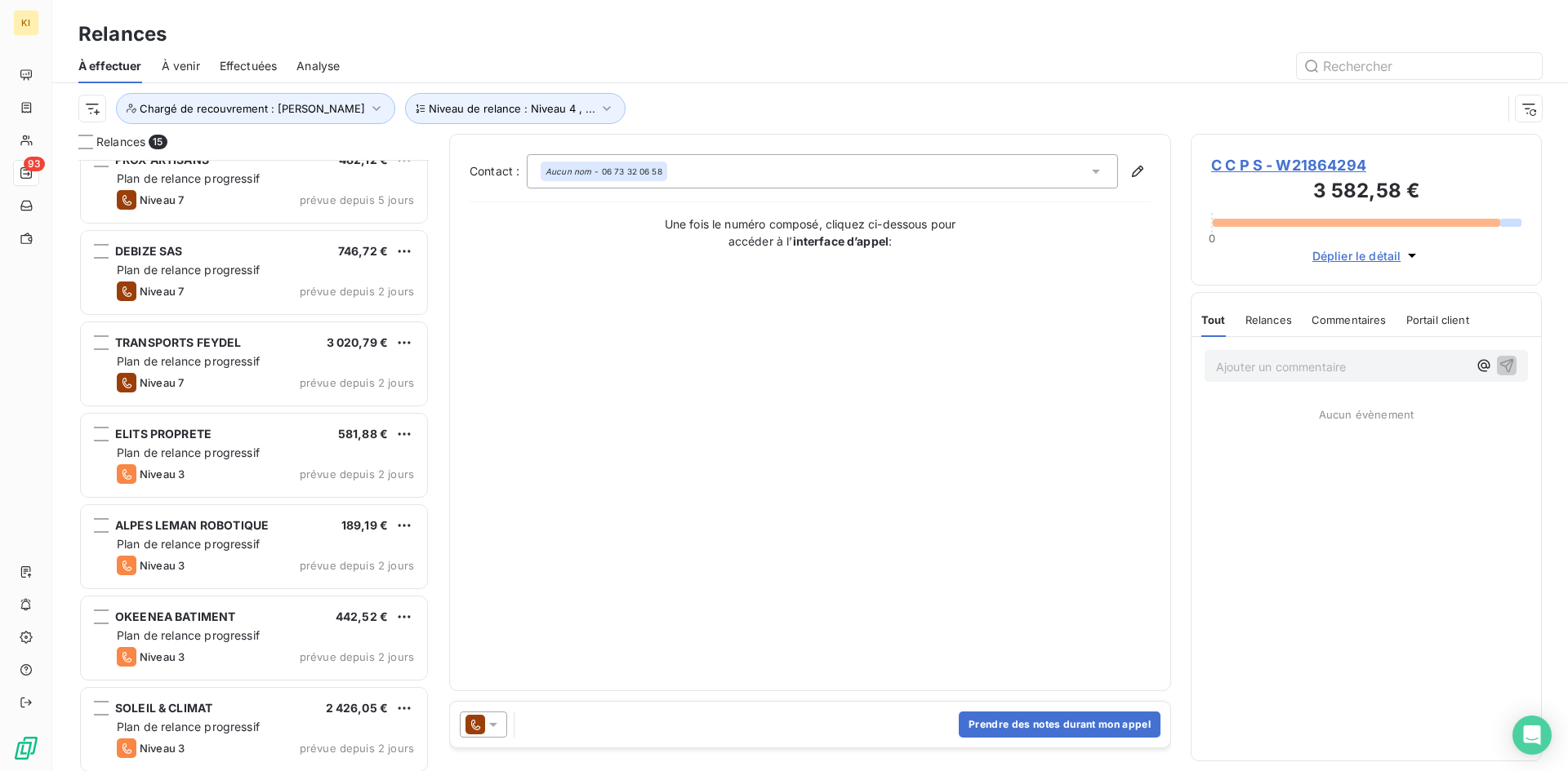
scroll to position [761, 0]
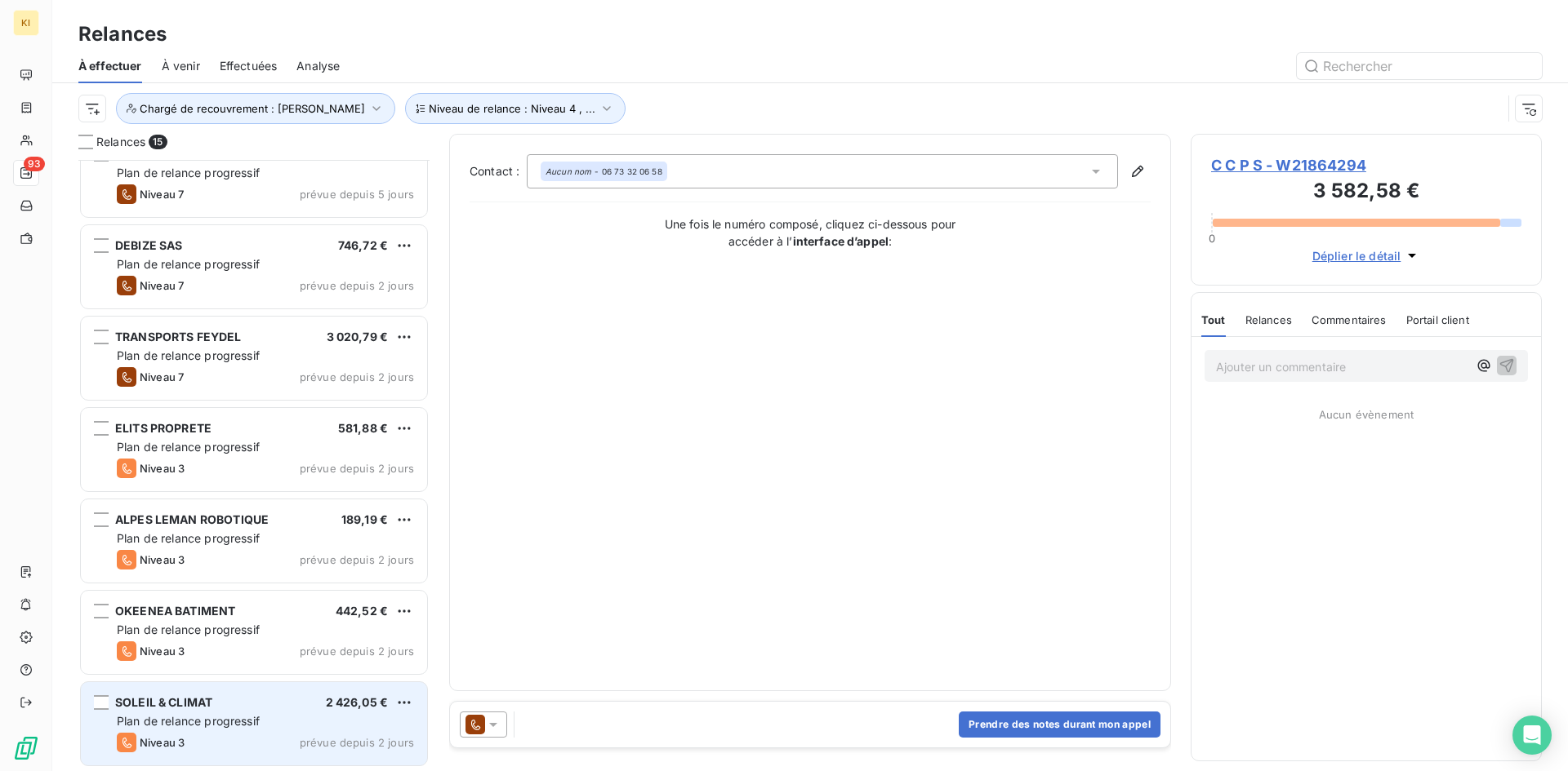
click at [190, 716] on span "Plan de relance progressif" at bounding box center [188, 720] width 143 height 14
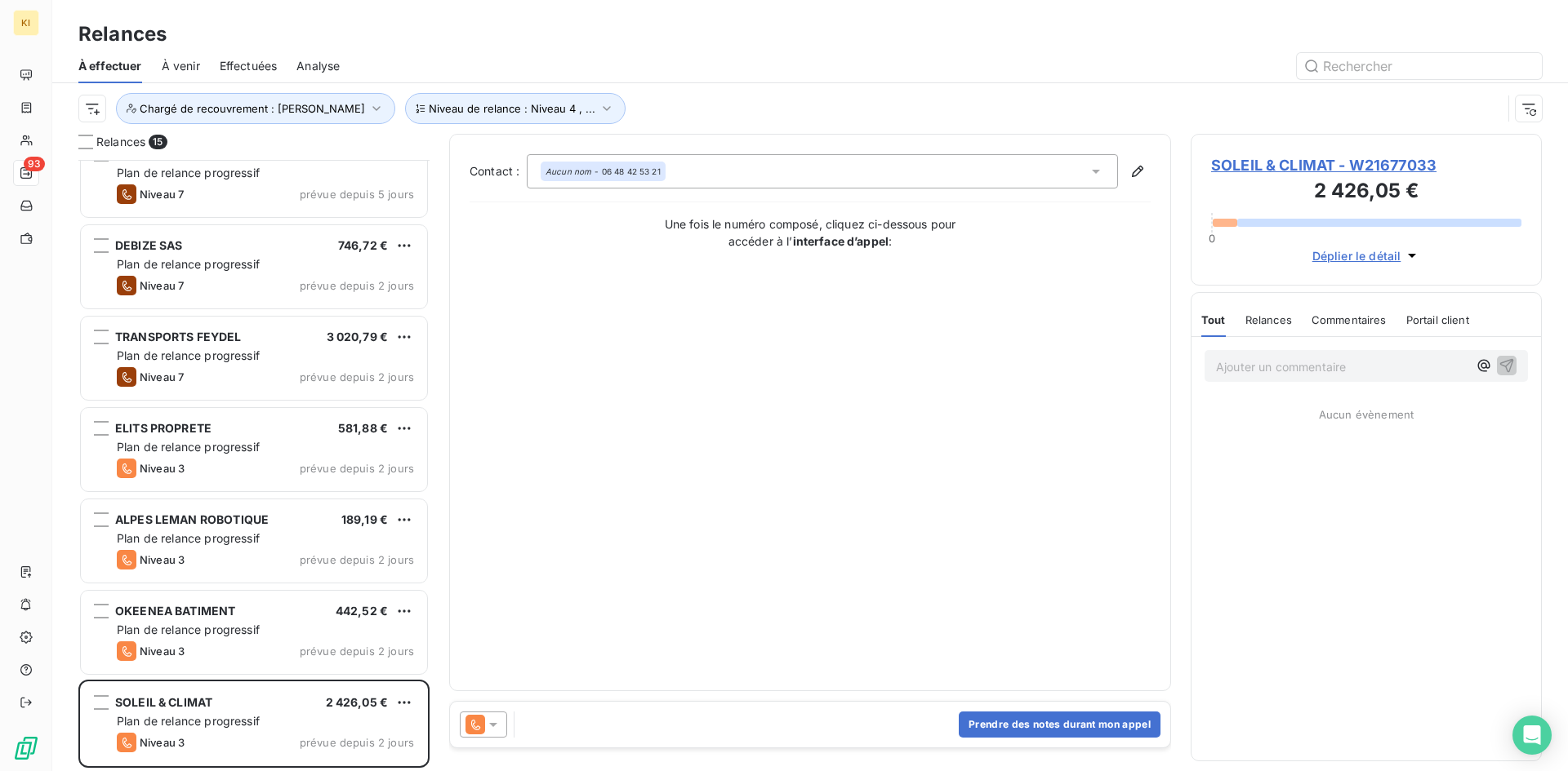
click at [1351, 163] on span "SOLEIL & CLIMAT - W21677033" at bounding box center [1365, 164] width 311 height 22
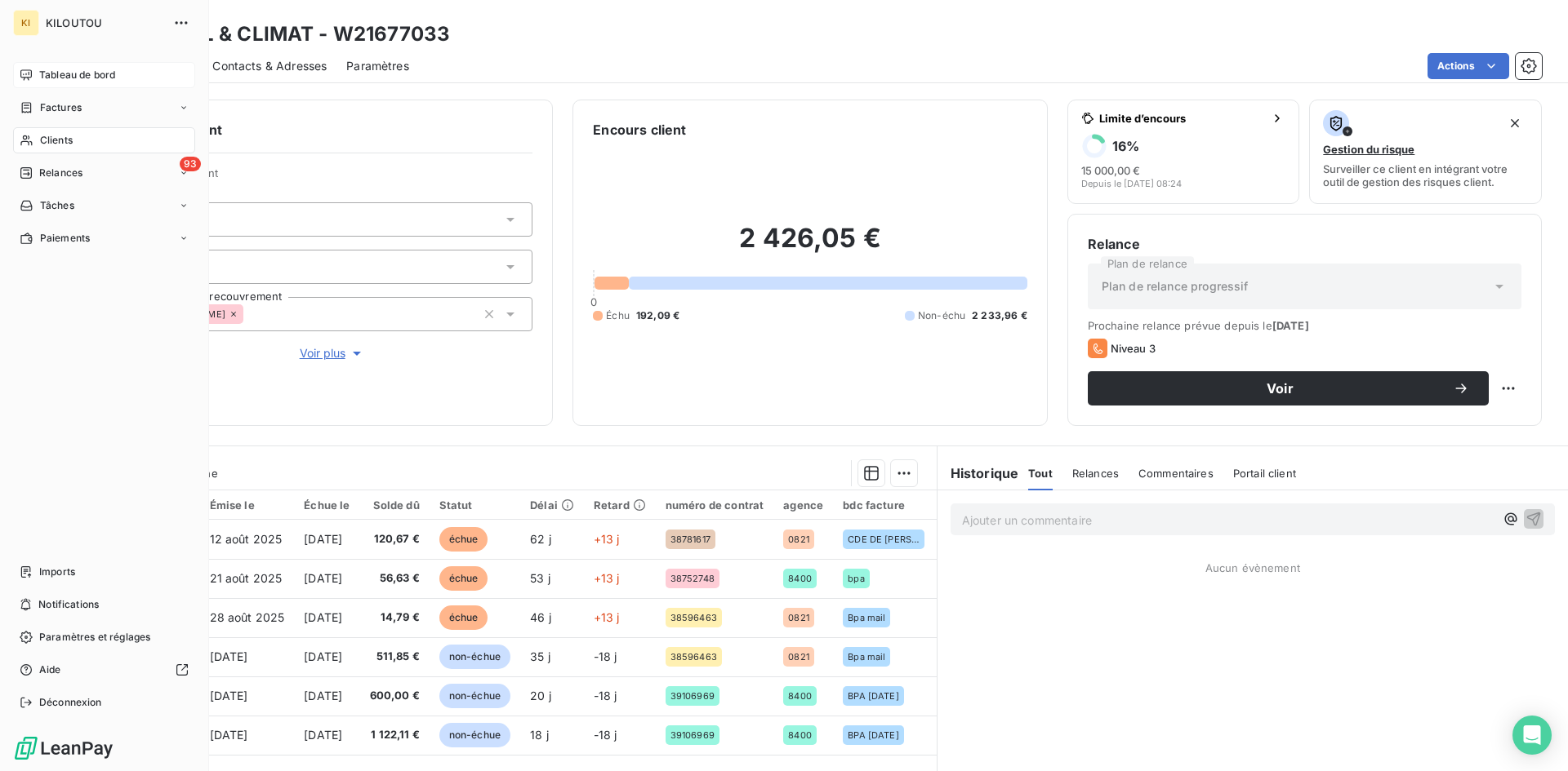
click at [70, 70] on span "Tableau de bord" at bounding box center [77, 75] width 76 height 15
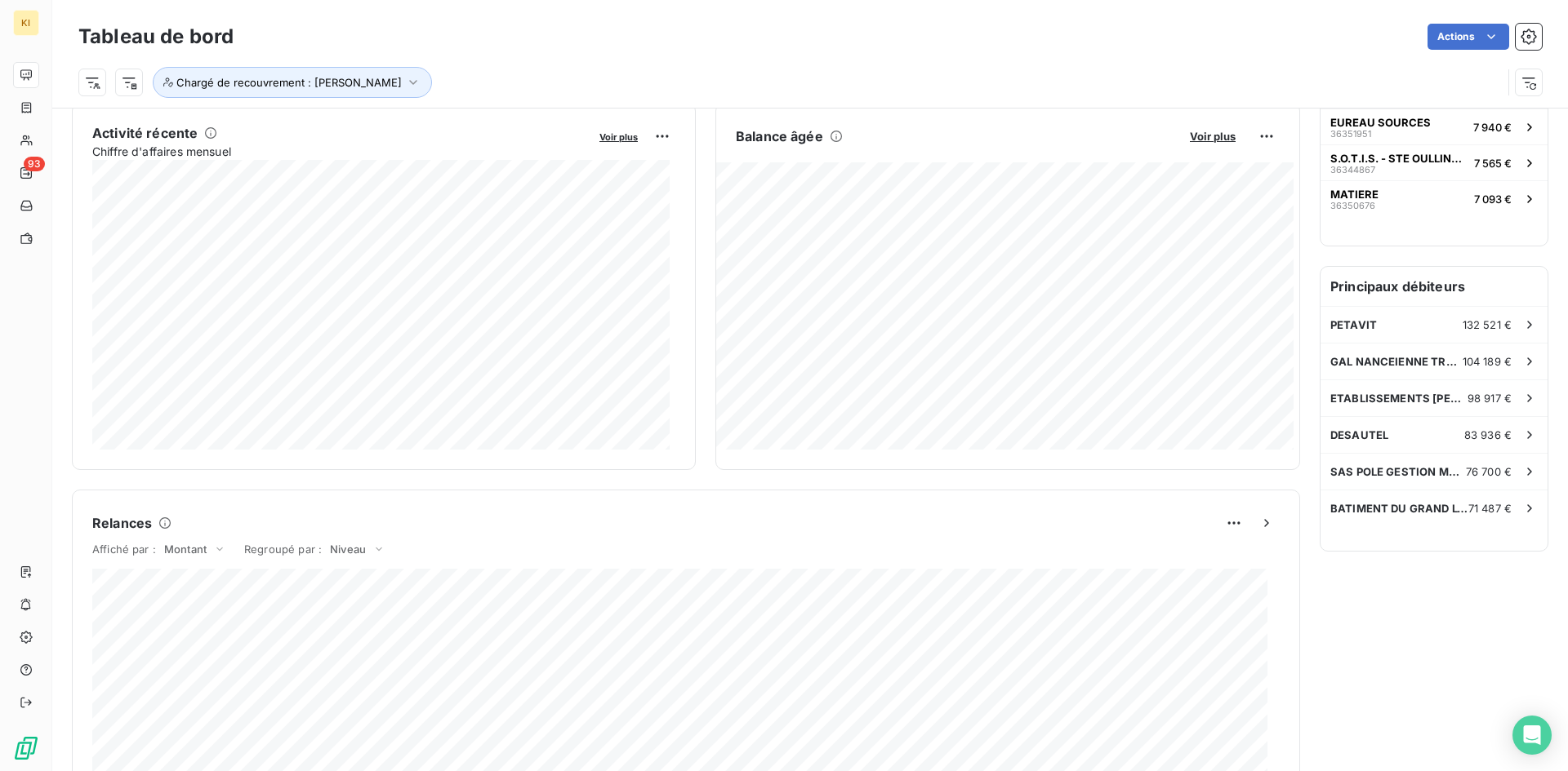
scroll to position [327, 0]
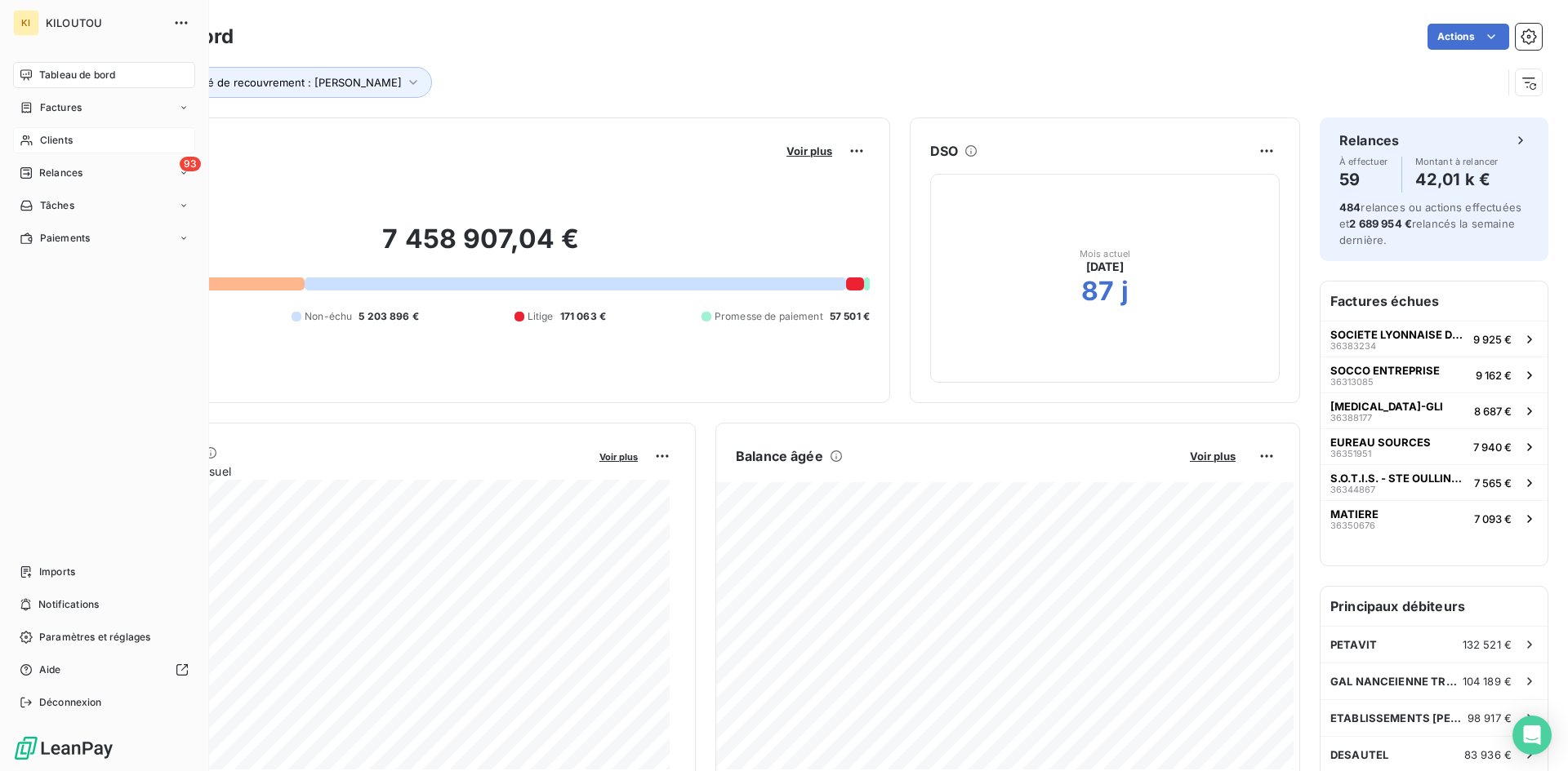
click at [29, 144] on icon at bounding box center [26, 141] width 14 height 13
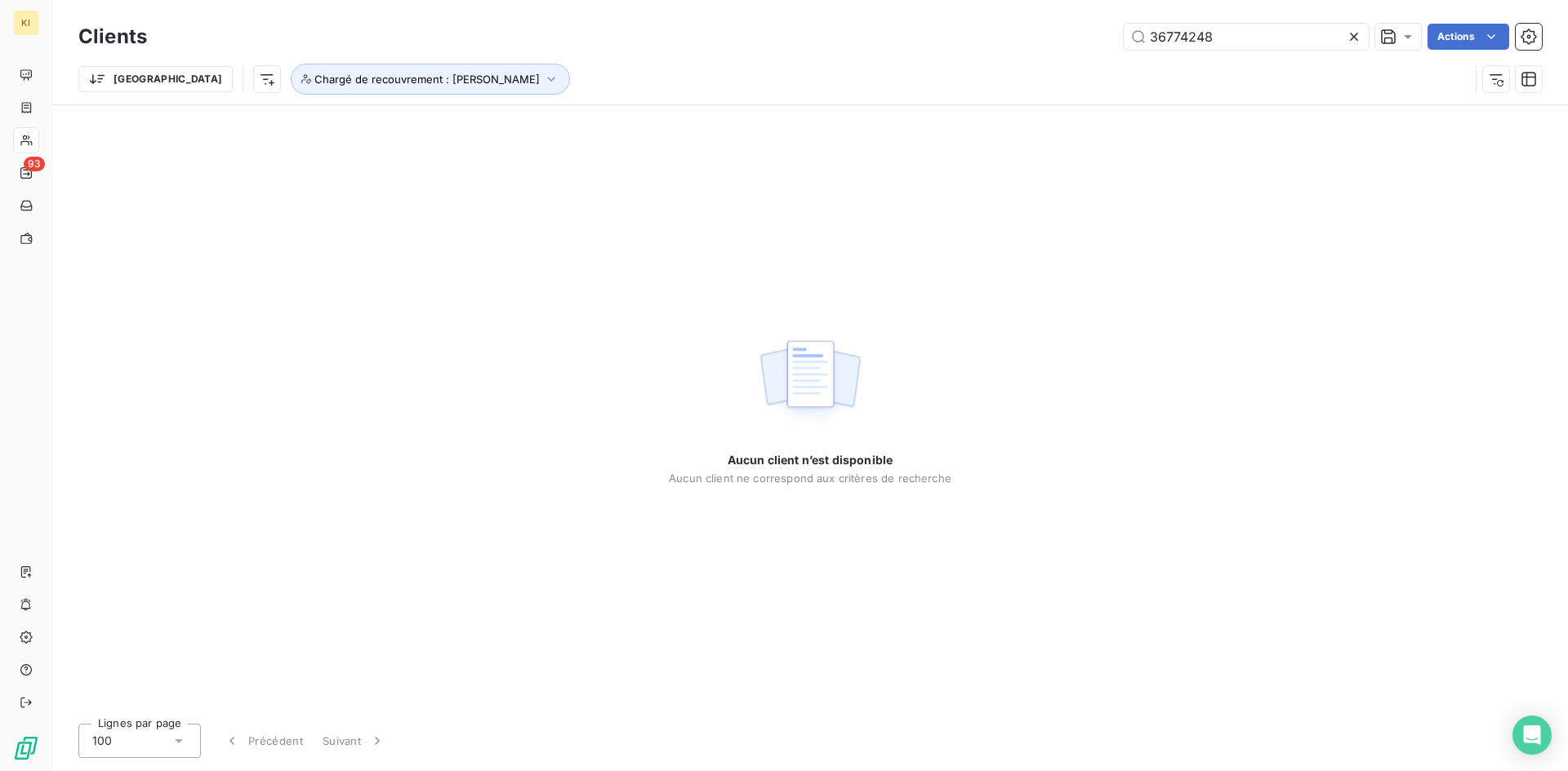
type input "36774248"
